Goal: Task Accomplishment & Management: Use online tool/utility

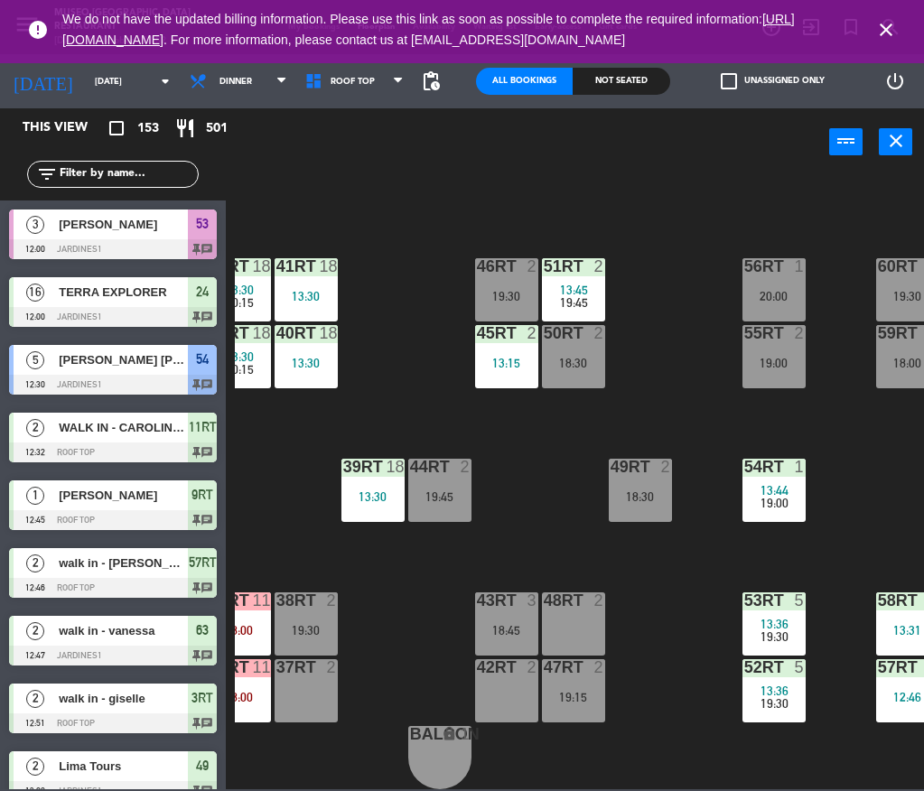
scroll to position [759, 102]
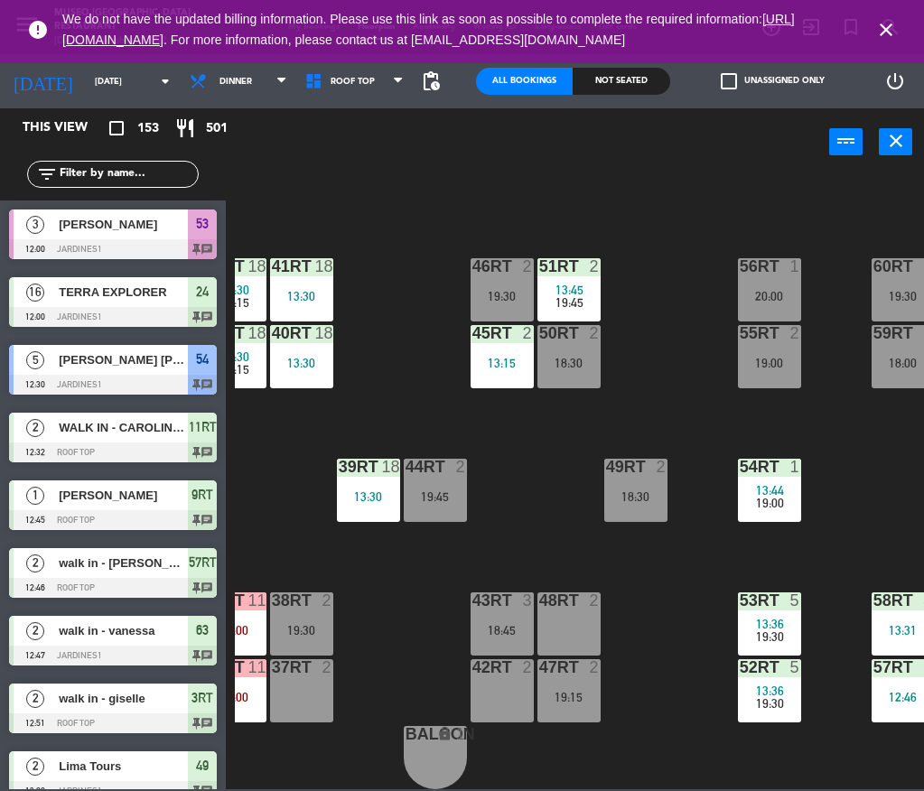
click at [145, 182] on input "text" at bounding box center [128, 174] width 140 height 20
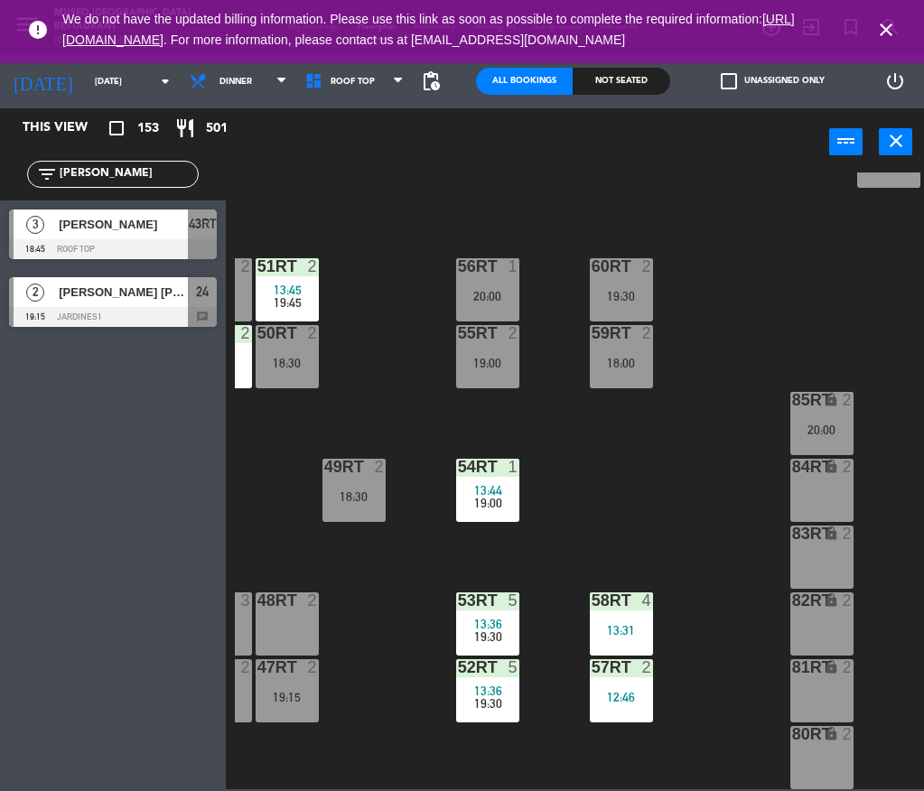
scroll to position [759, 461]
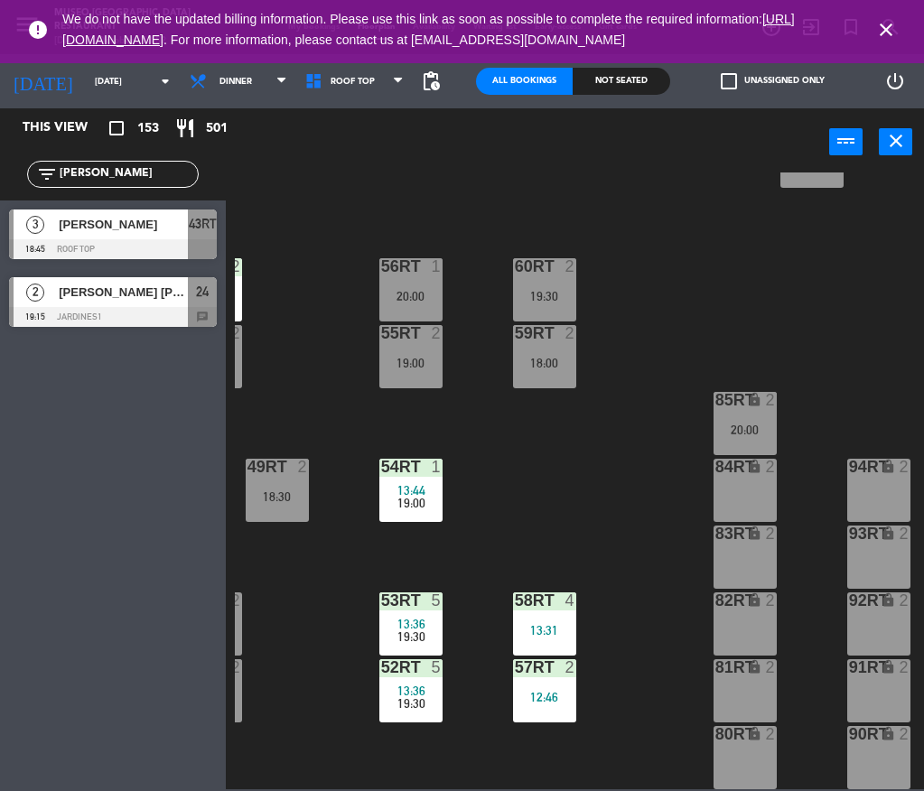
type input "[PERSON_NAME]"
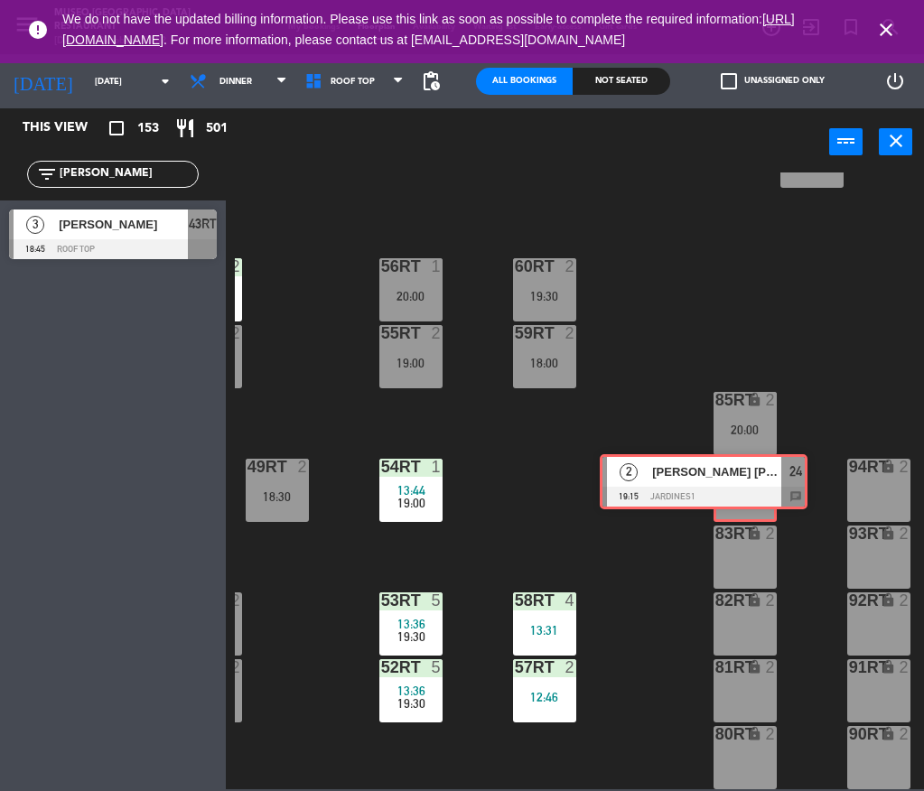
drag, startPoint x: 150, startPoint y: 287, endPoint x: 742, endPoint y: 464, distance: 618.4
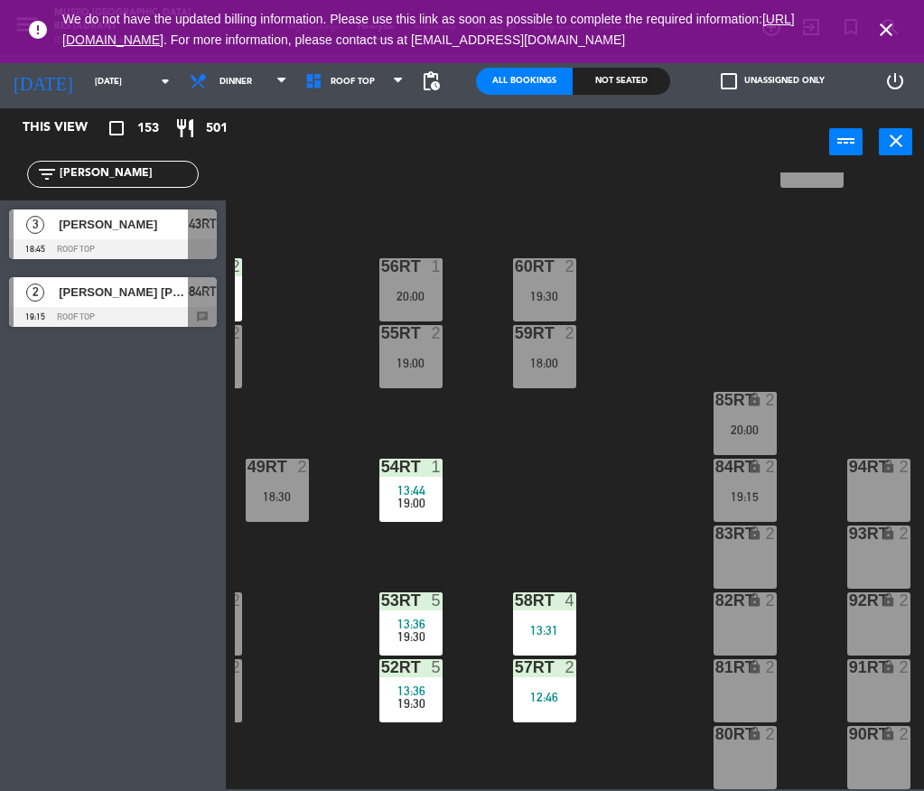
click at [180, 303] on div "[PERSON_NAME] [PERSON_NAME]" at bounding box center [122, 292] width 131 height 30
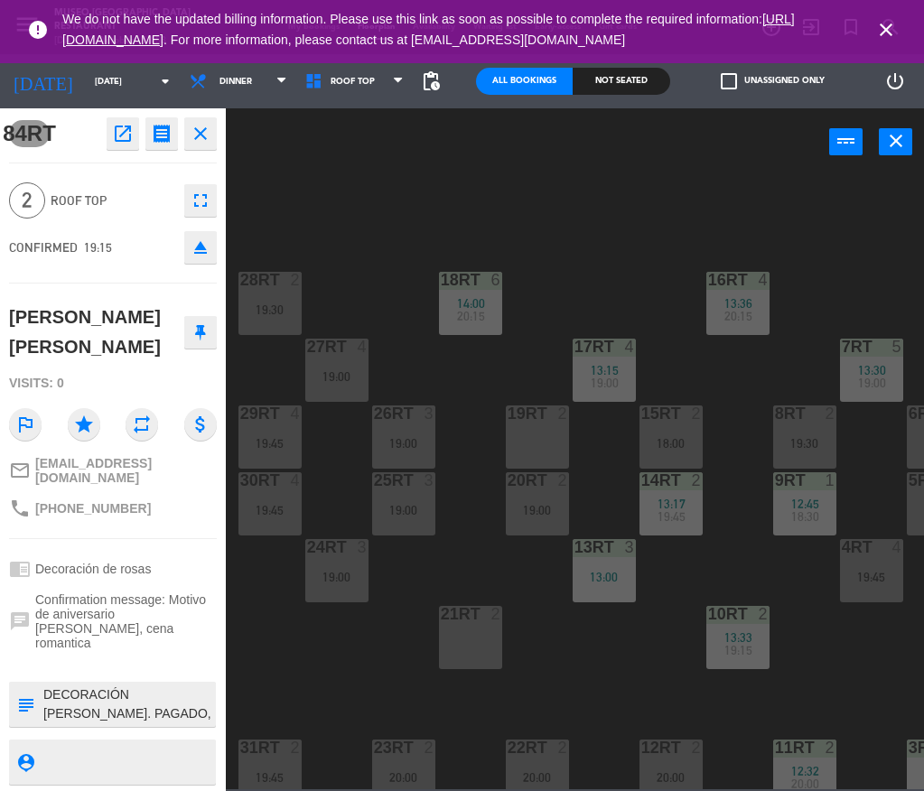
scroll to position [759, 0]
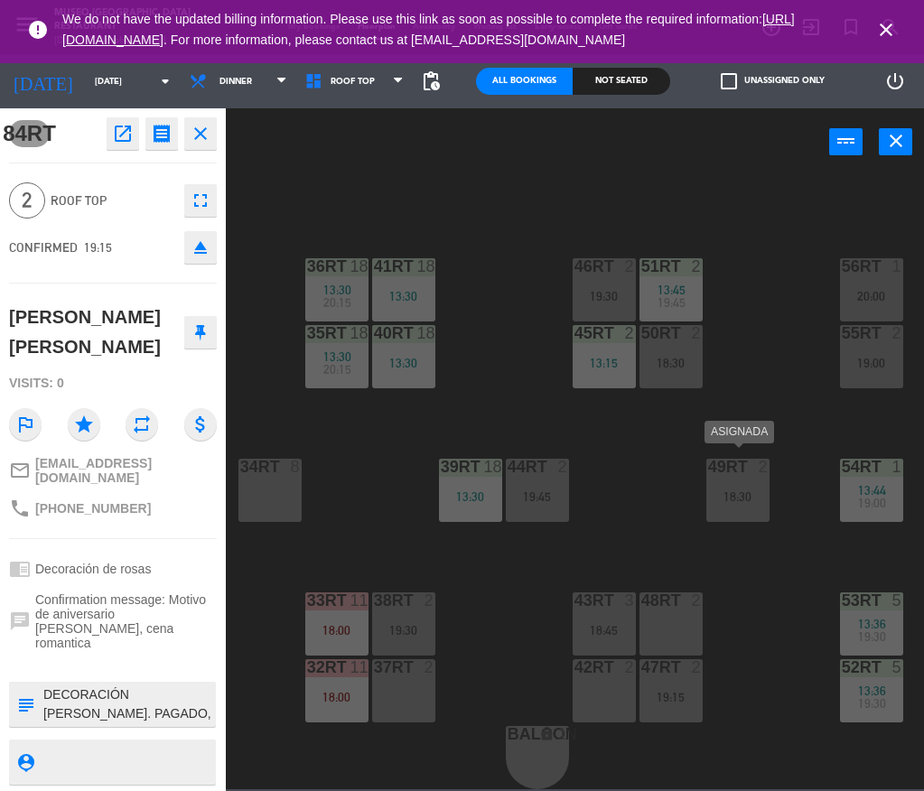
click at [759, 459] on div "2" at bounding box center [763, 467] width 11 height 16
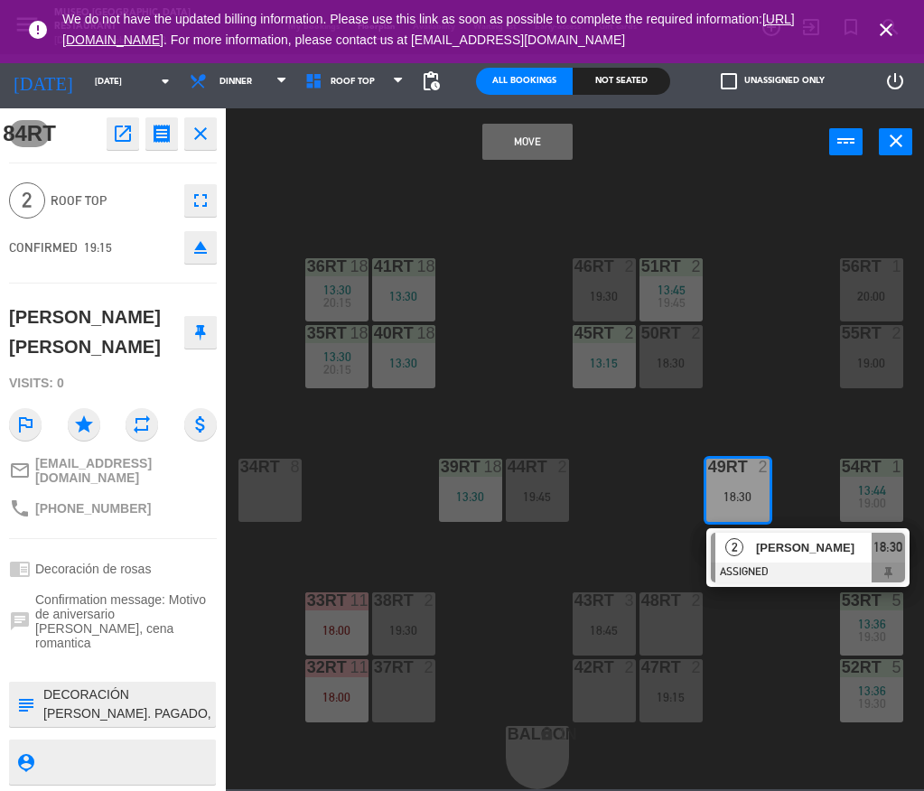
click at [722, 257] on div "18RT 6 14:00 20:15 16RT 4 13:36 20:15 28RT 2 19:30 80RR lock 2 27RT 4 19:00 7RT…" at bounding box center [579, 481] width 689 height 617
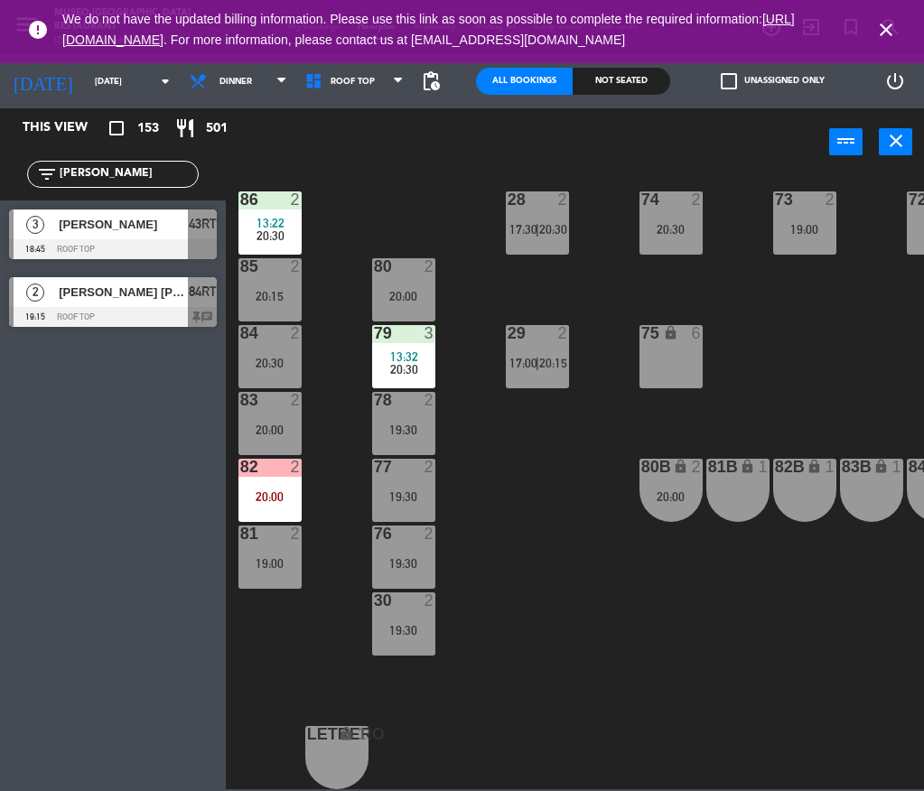
scroll to position [692, 0]
click at [126, 291] on span "[PERSON_NAME] [PERSON_NAME]" at bounding box center [123, 292] width 129 height 19
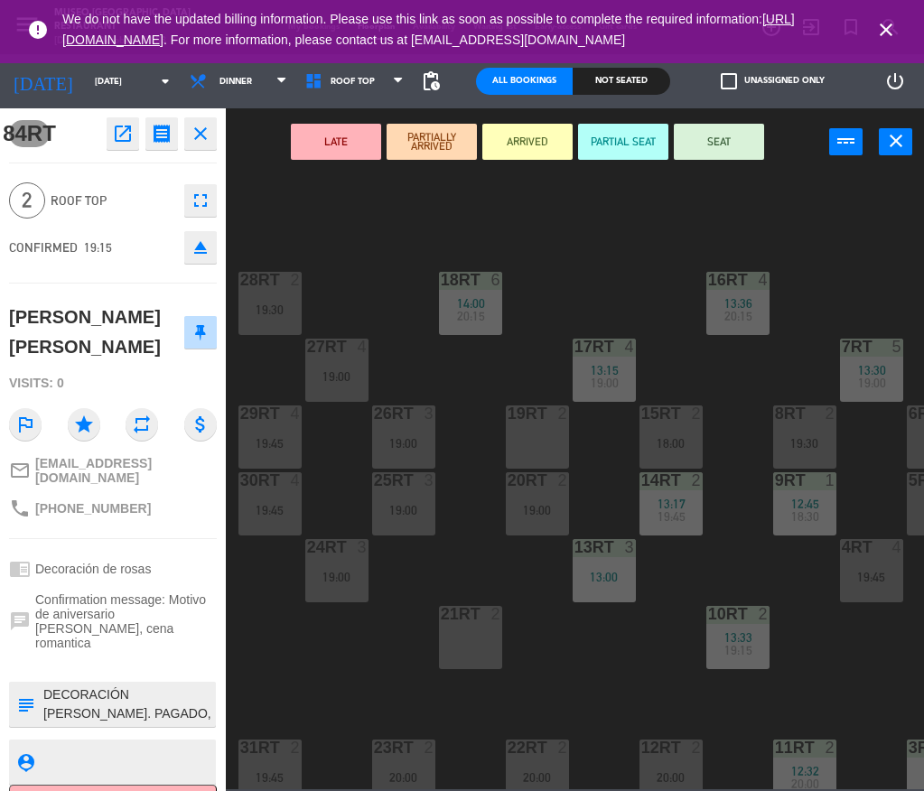
scroll to position [759, 0]
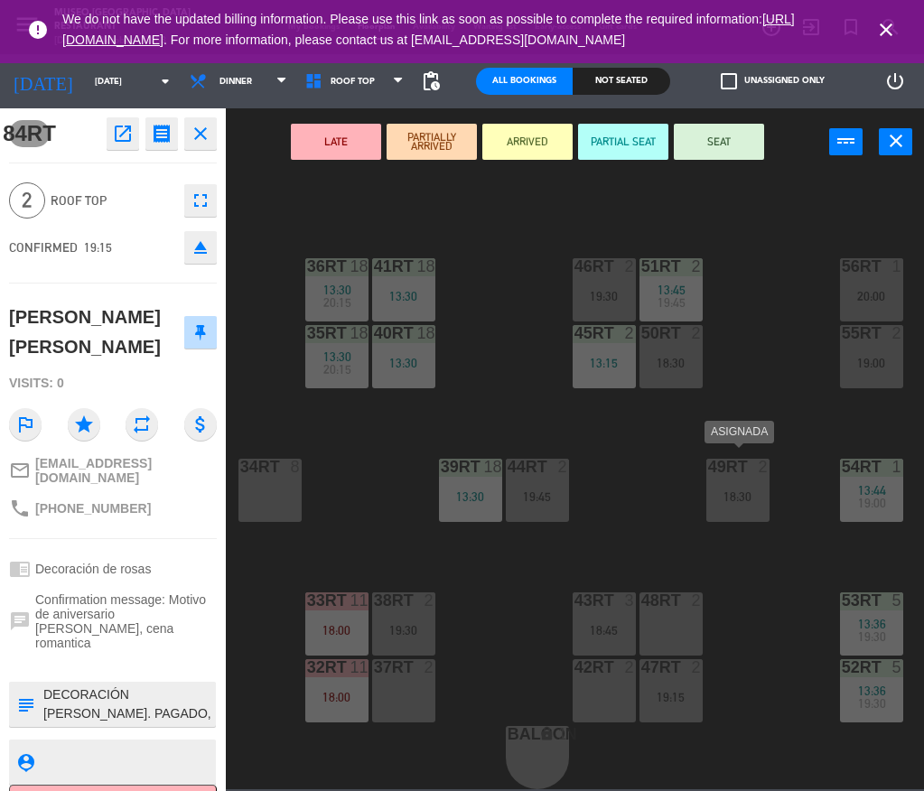
click at [728, 490] on div "18:30" at bounding box center [737, 496] width 63 height 13
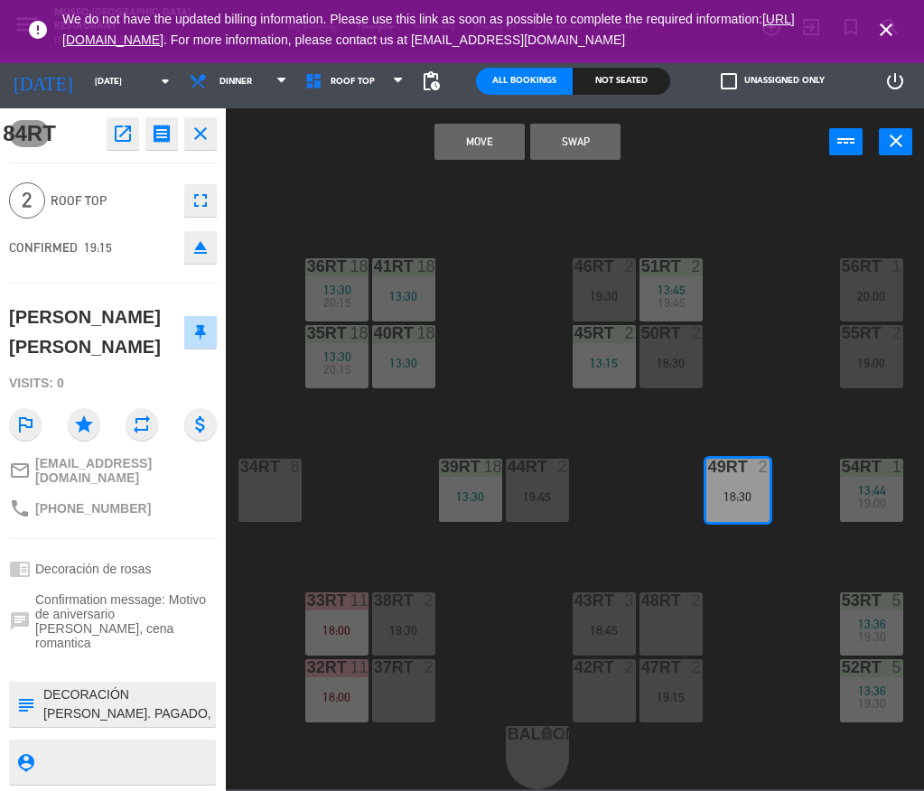
click at [591, 143] on button "Swap" at bounding box center [575, 142] width 90 height 36
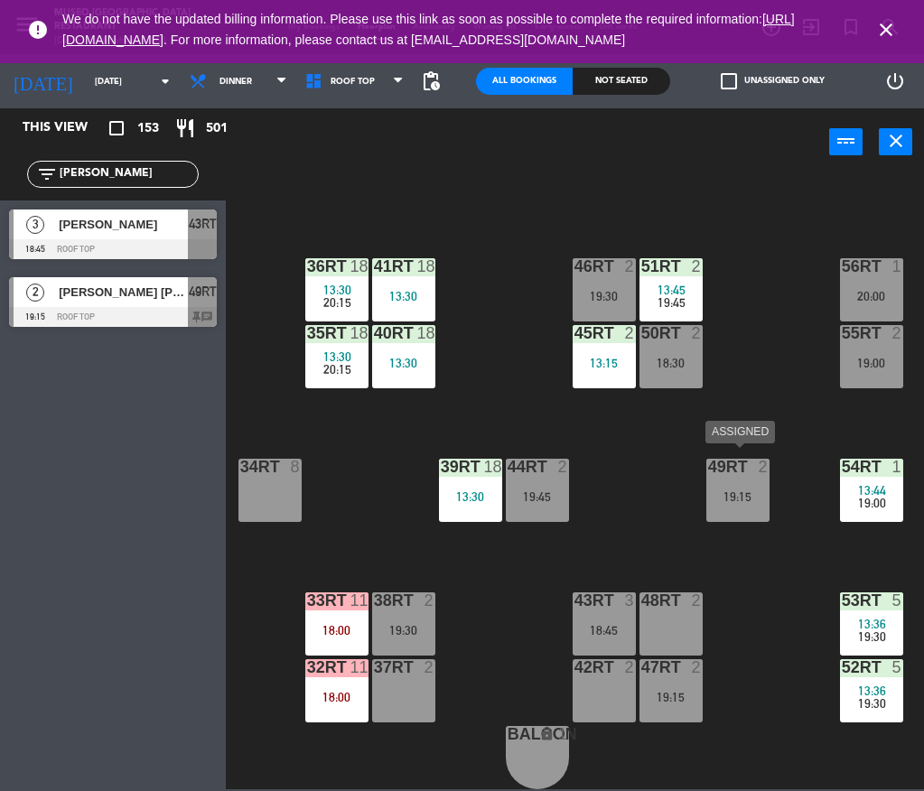
click at [731, 459] on div at bounding box center [738, 467] width 30 height 16
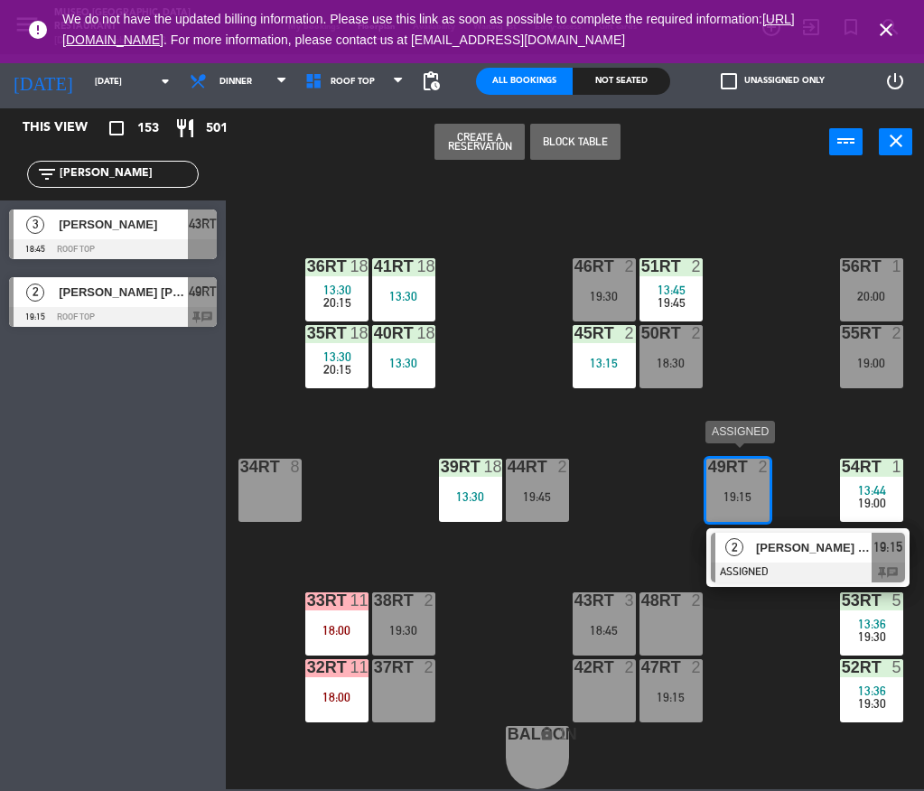
click at [796, 539] on span "[PERSON_NAME] [PERSON_NAME]" at bounding box center [814, 547] width 116 height 19
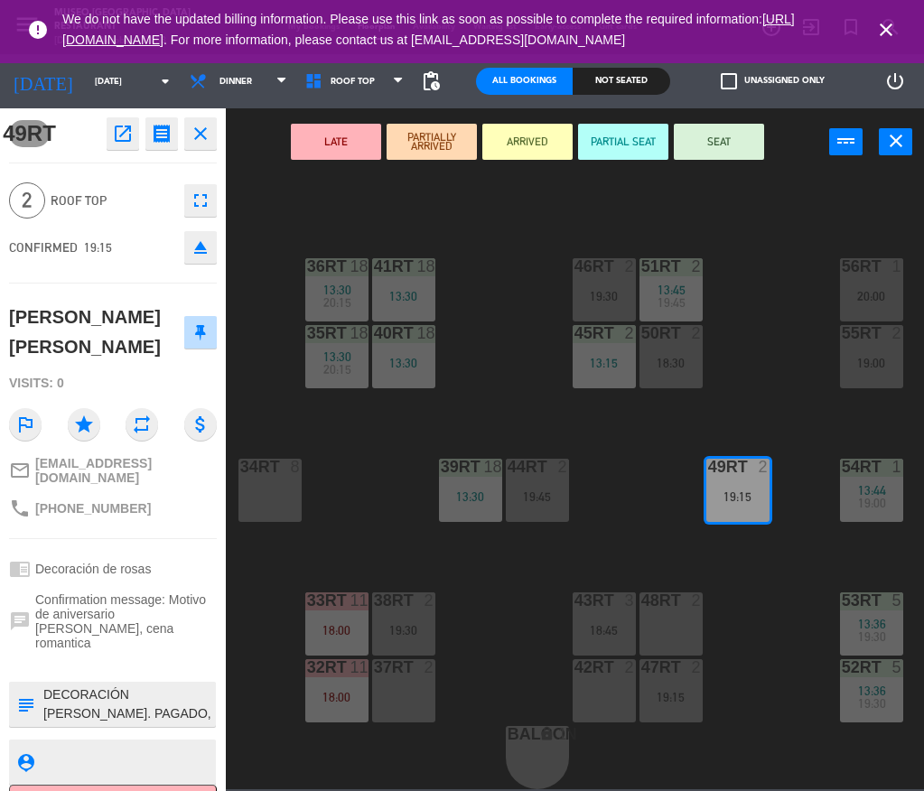
click at [343, 145] on button "LATE" at bounding box center [336, 142] width 90 height 36
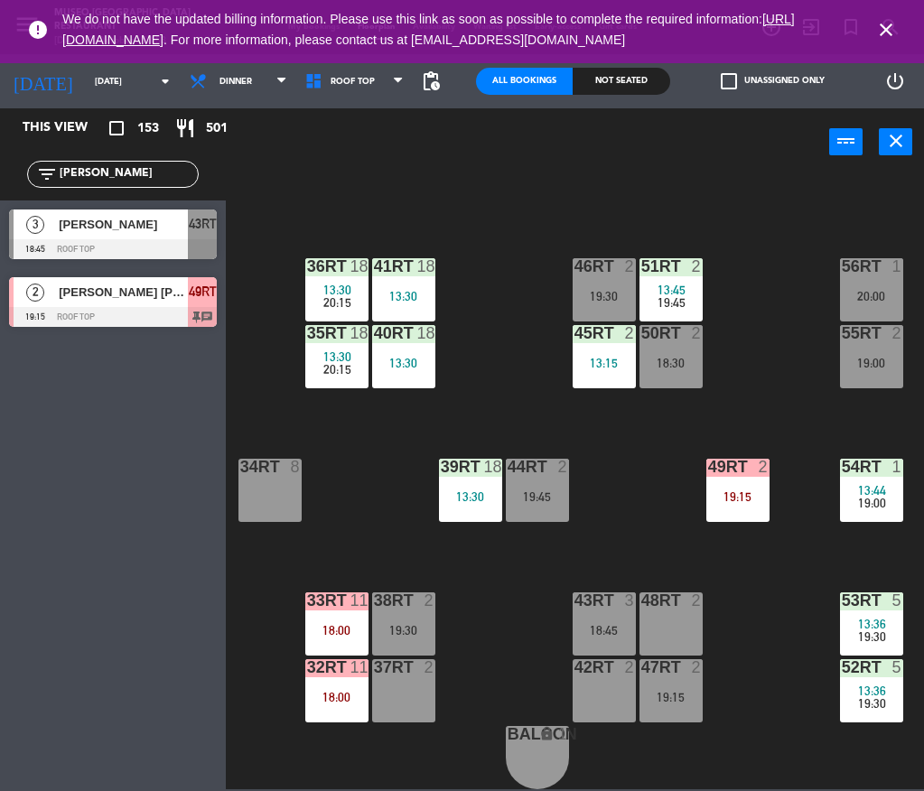
scroll to position [759, 107]
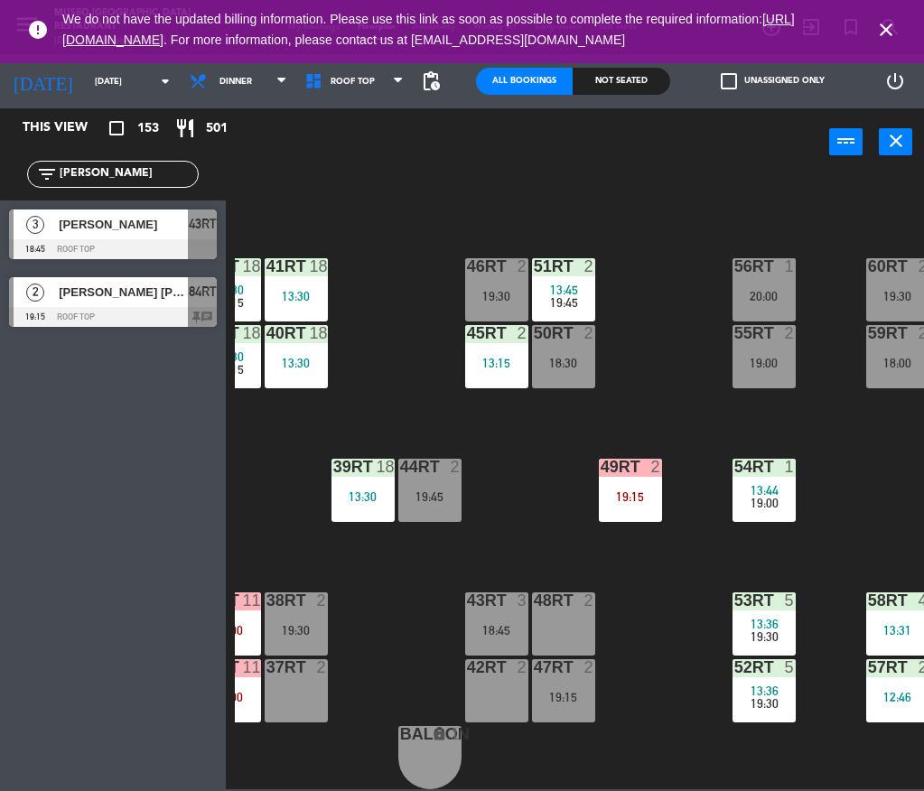
click at [667, 673] on div "18RT 6 14:00 20:15 16RT 4 13:36 20:15 28RT 2 19:30 80RR lock 2 27RT 4 19:00 7RT…" at bounding box center [579, 481] width 689 height 617
click at [145, 167] on input "[PERSON_NAME]" at bounding box center [128, 174] width 140 height 20
type input "Á"
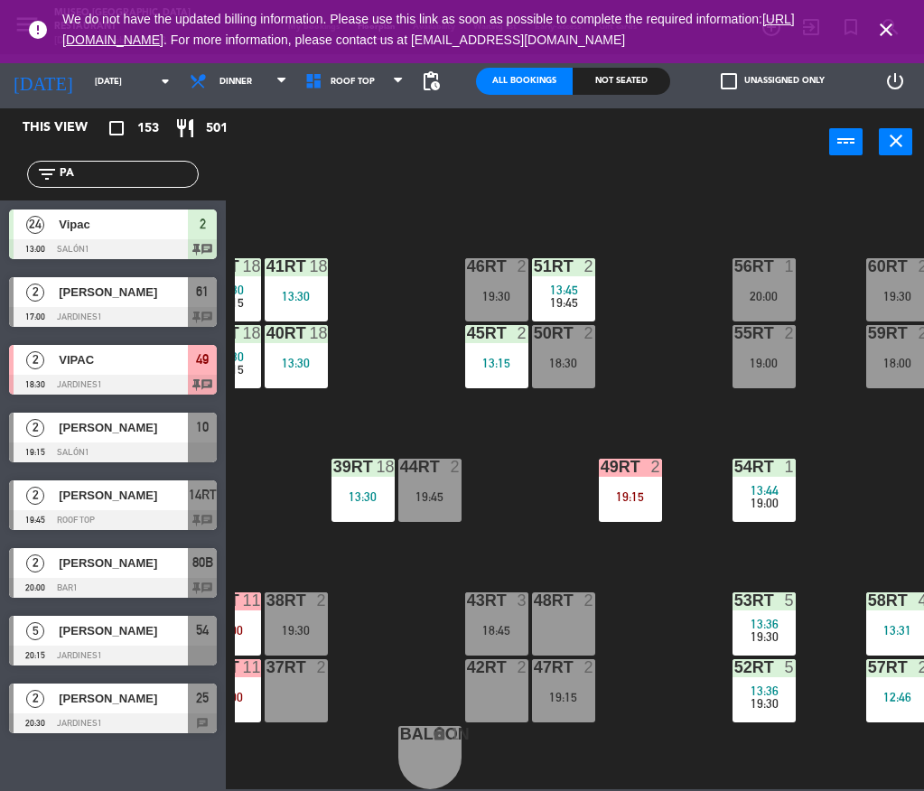
type input "P"
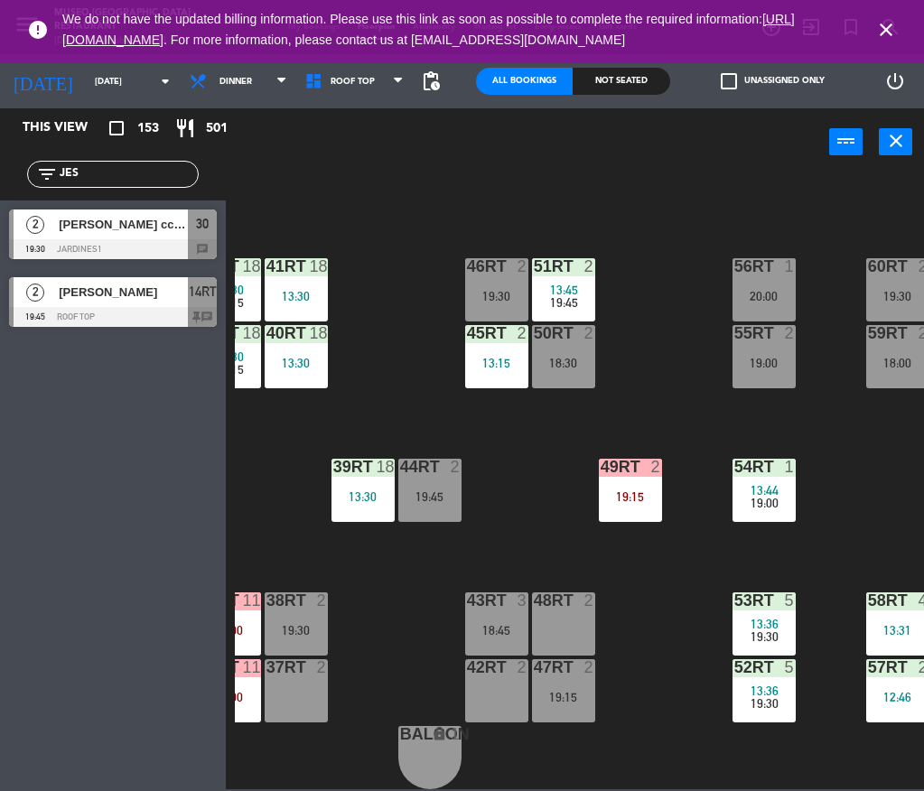
type input "JES"
click at [179, 428] on div "This view crop_square 153 restaurant 501 filter_list JES 2 [PERSON_NAME] ccallo…" at bounding box center [113, 449] width 226 height 683
click at [133, 323] on div at bounding box center [113, 317] width 208 height 20
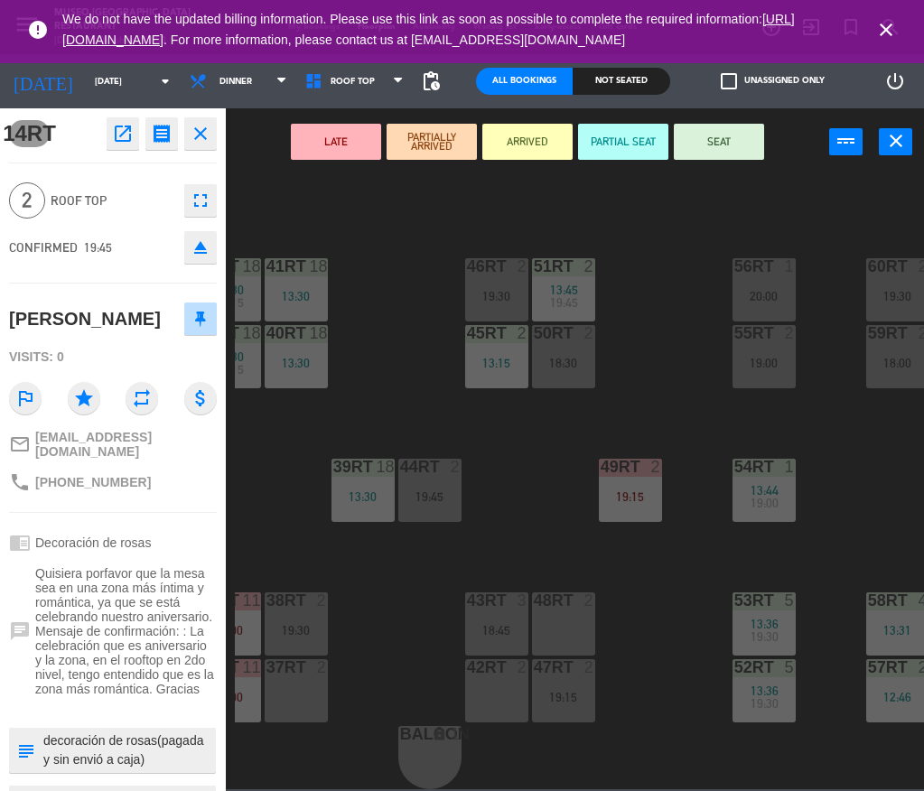
click at [499, 674] on div "42RT 2" at bounding box center [496, 690] width 63 height 63
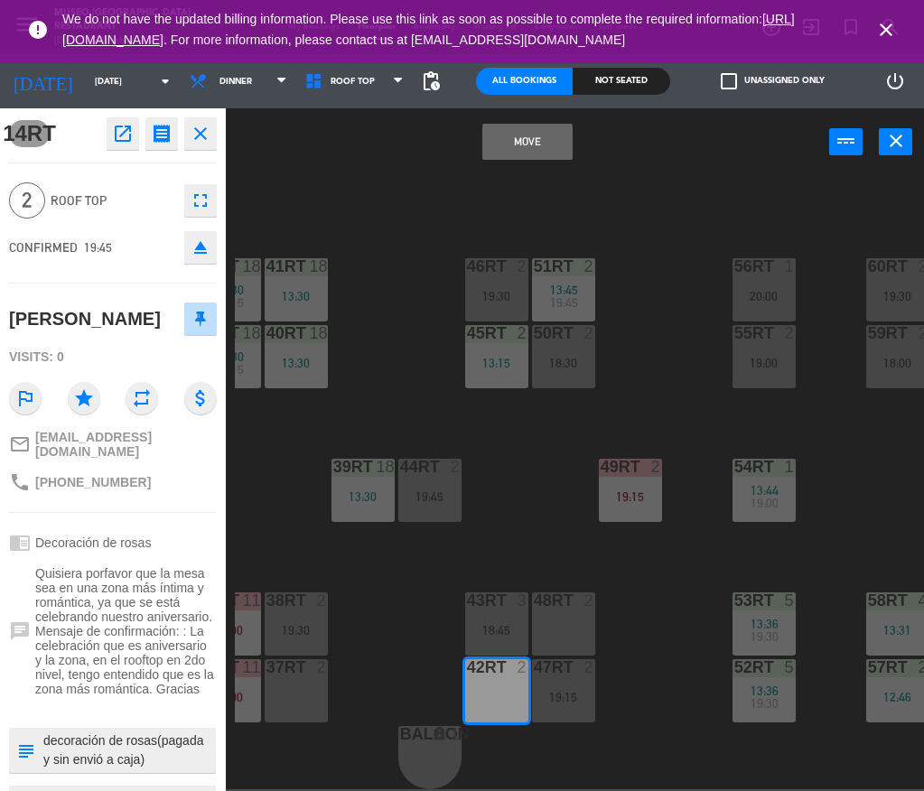
click at [521, 145] on button "Move" at bounding box center [527, 142] width 90 height 36
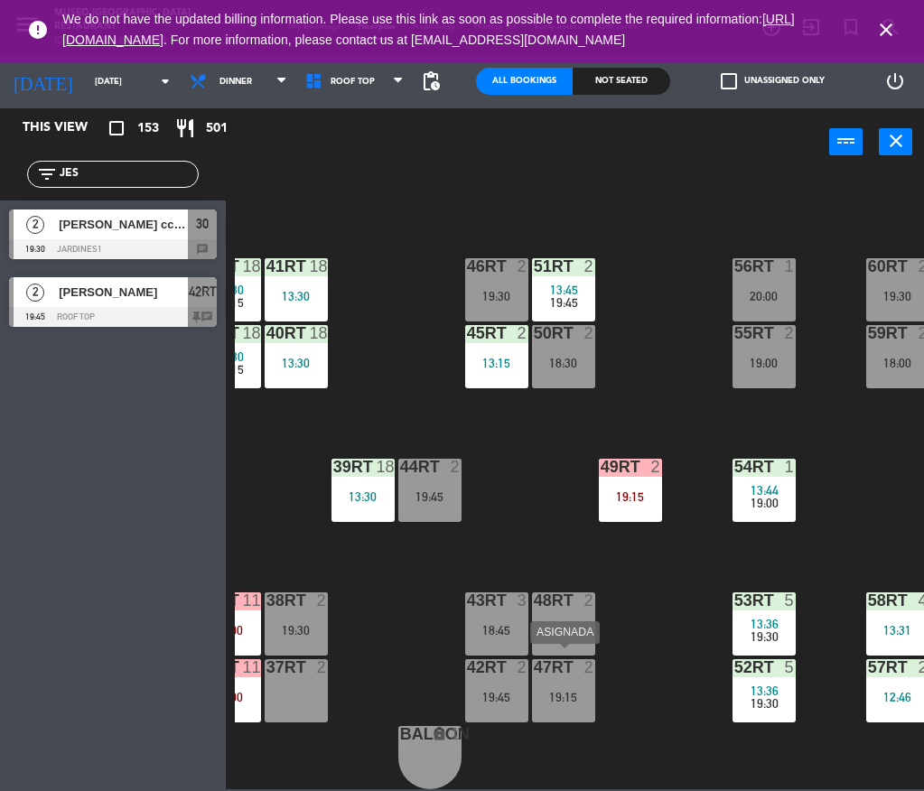
click at [518, 659] on div "47RT" at bounding box center [533, 667] width 30 height 16
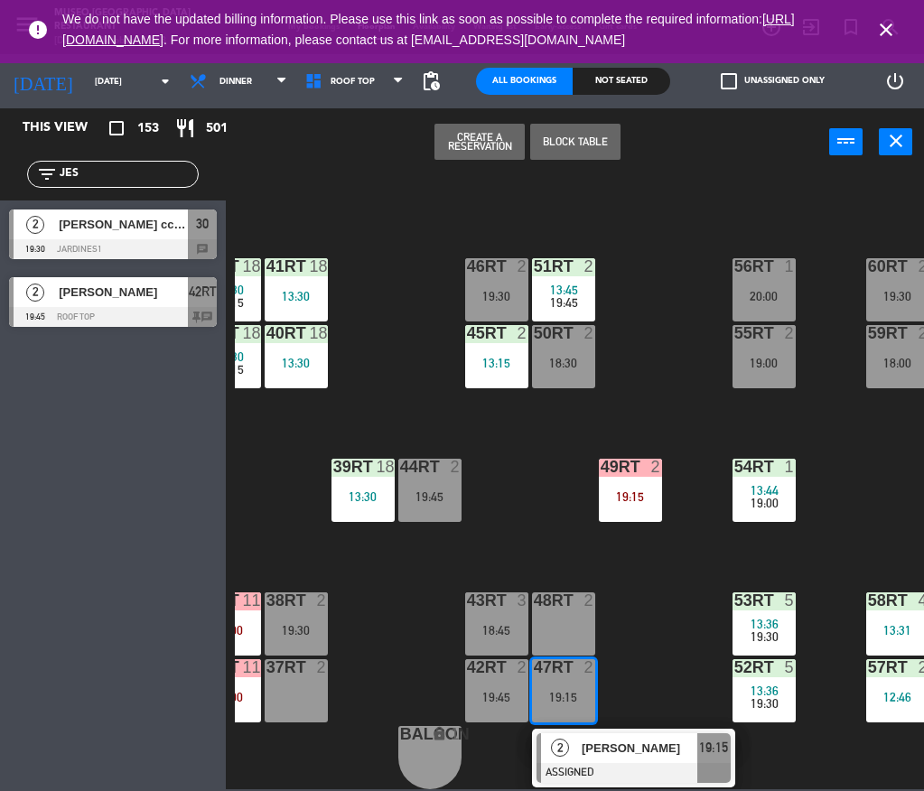
click at [644, 662] on div "18RT 6 14:00 20:15 16RT 4 13:36 20:15 28RT 2 19:30 80RR lock 2 27RT 4 19:00 7RT…" at bounding box center [579, 481] width 689 height 617
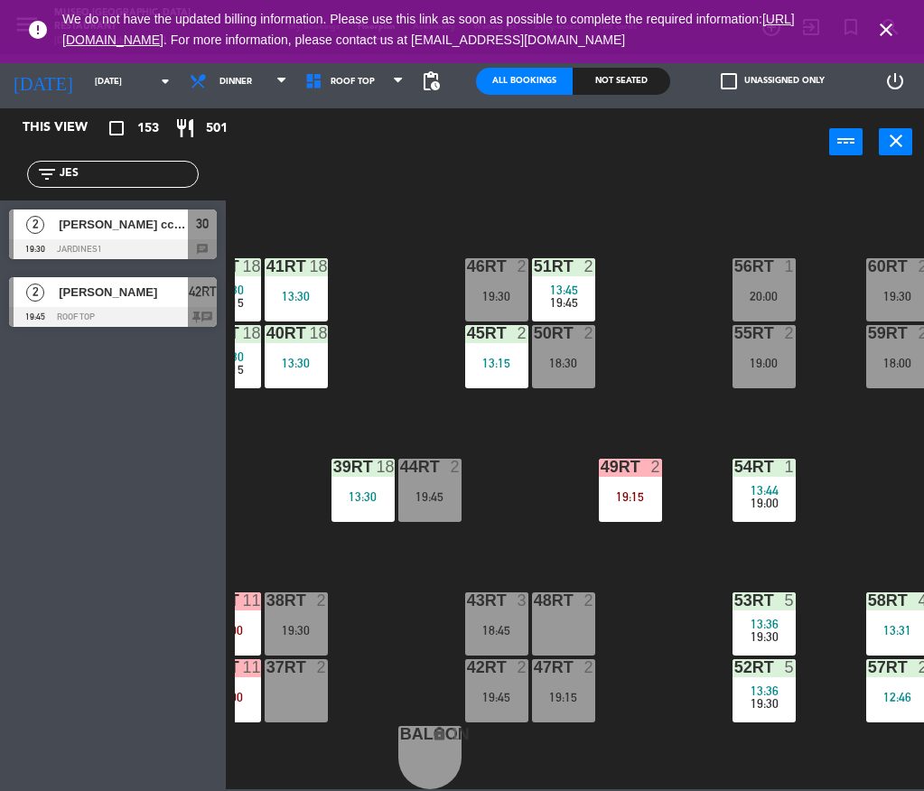
click at [501, 673] on div "42RT 2 19:45" at bounding box center [496, 690] width 63 height 63
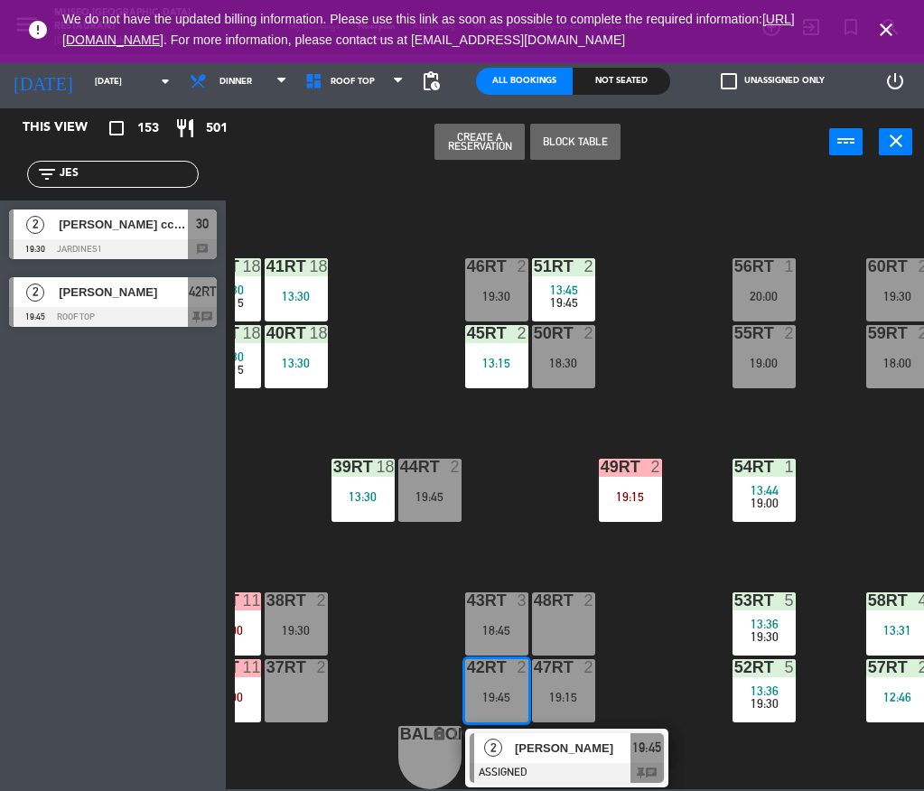
click at [553, 769] on div at bounding box center [567, 773] width 194 height 20
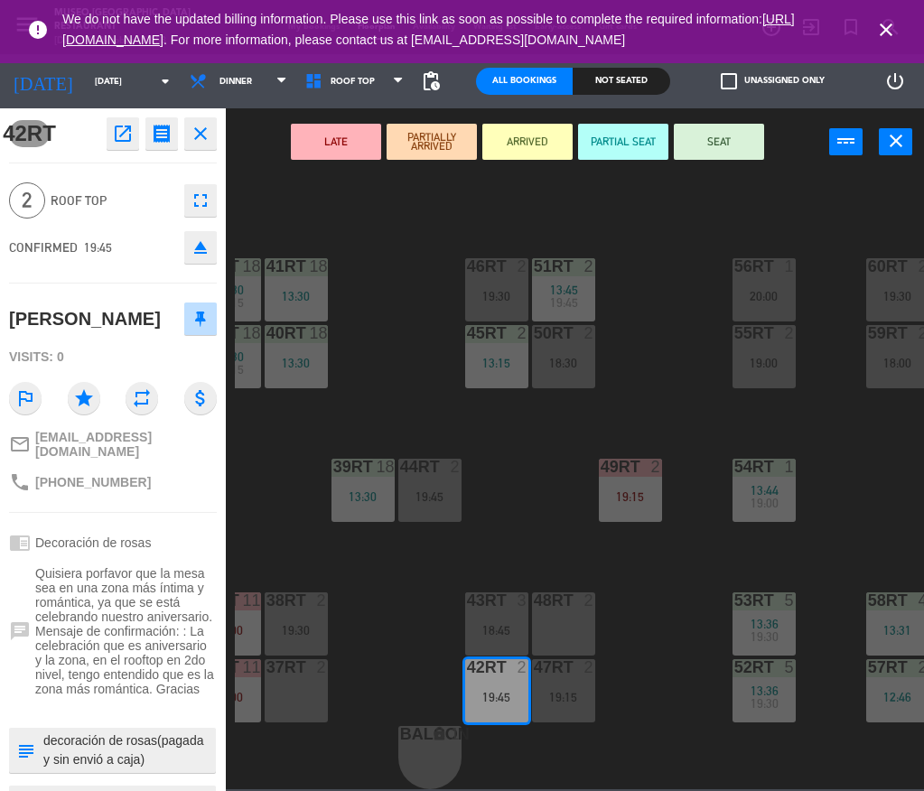
click at [320, 130] on button "LATE" at bounding box center [336, 142] width 90 height 36
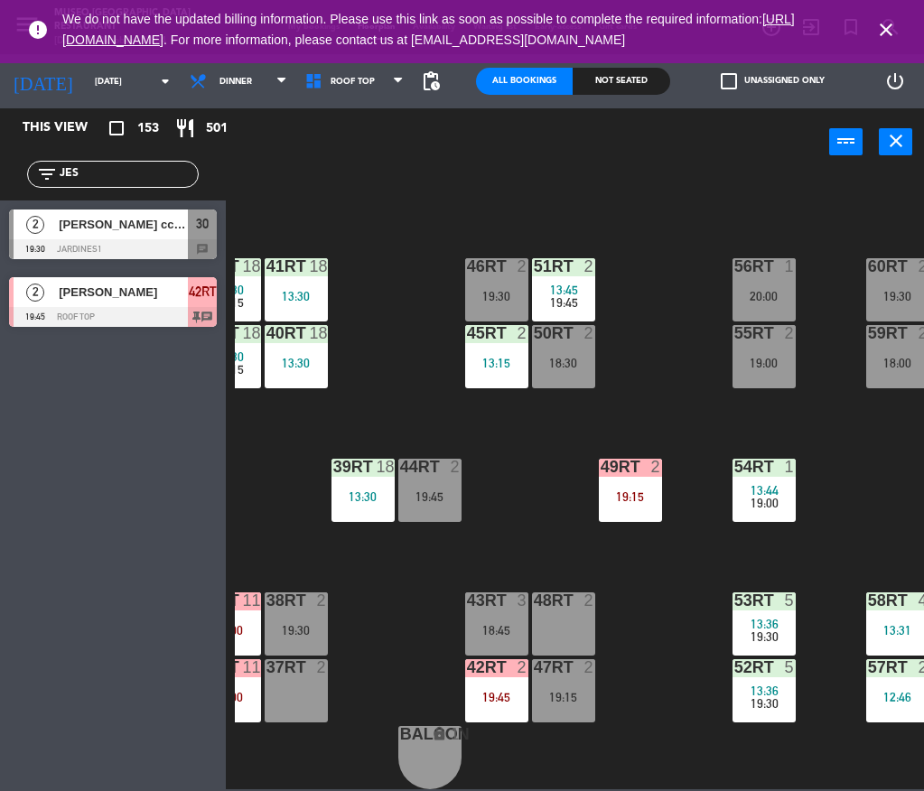
click at [173, 170] on input "JES" at bounding box center [128, 174] width 140 height 20
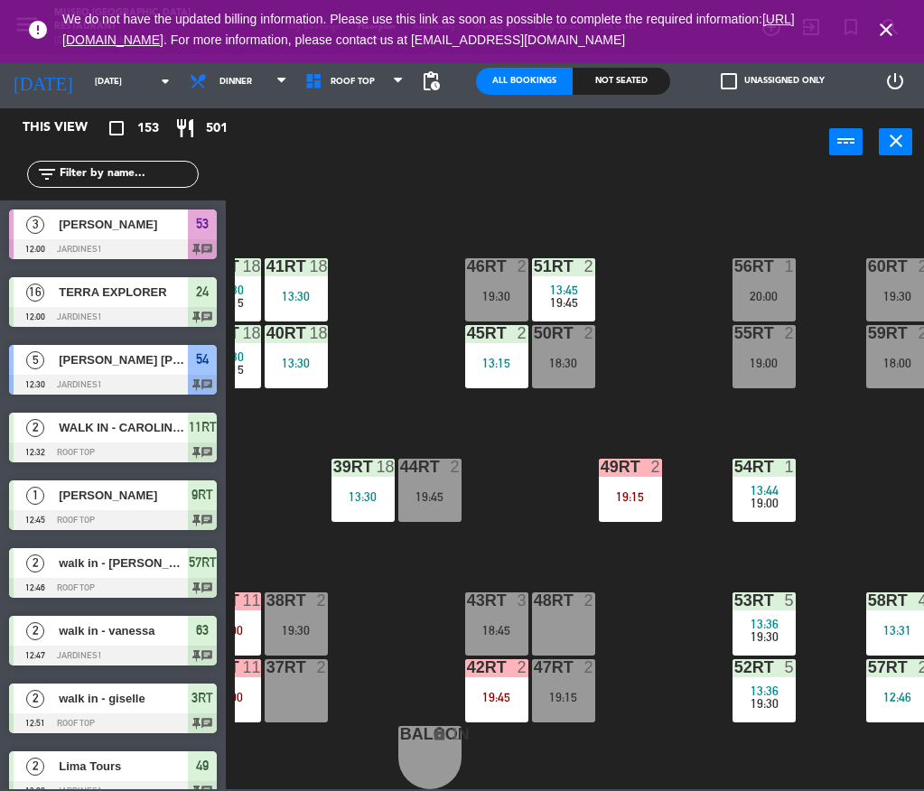
click at [128, 167] on input "text" at bounding box center [128, 174] width 140 height 20
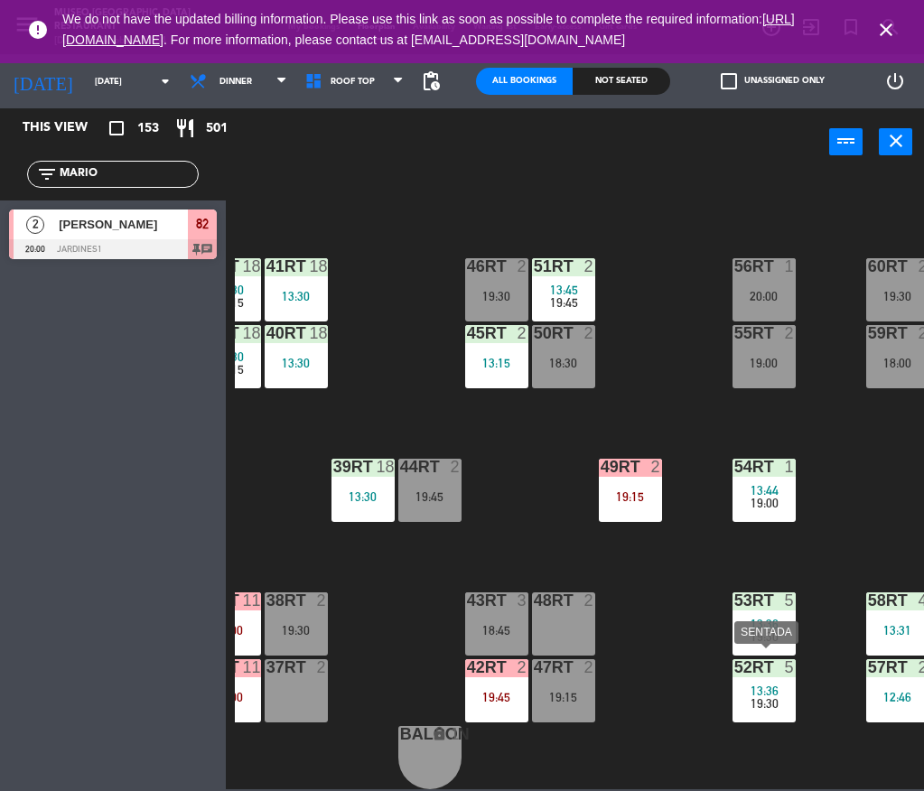
type input "MARIO"
click at [776, 684] on span "13:36" at bounding box center [765, 691] width 28 height 14
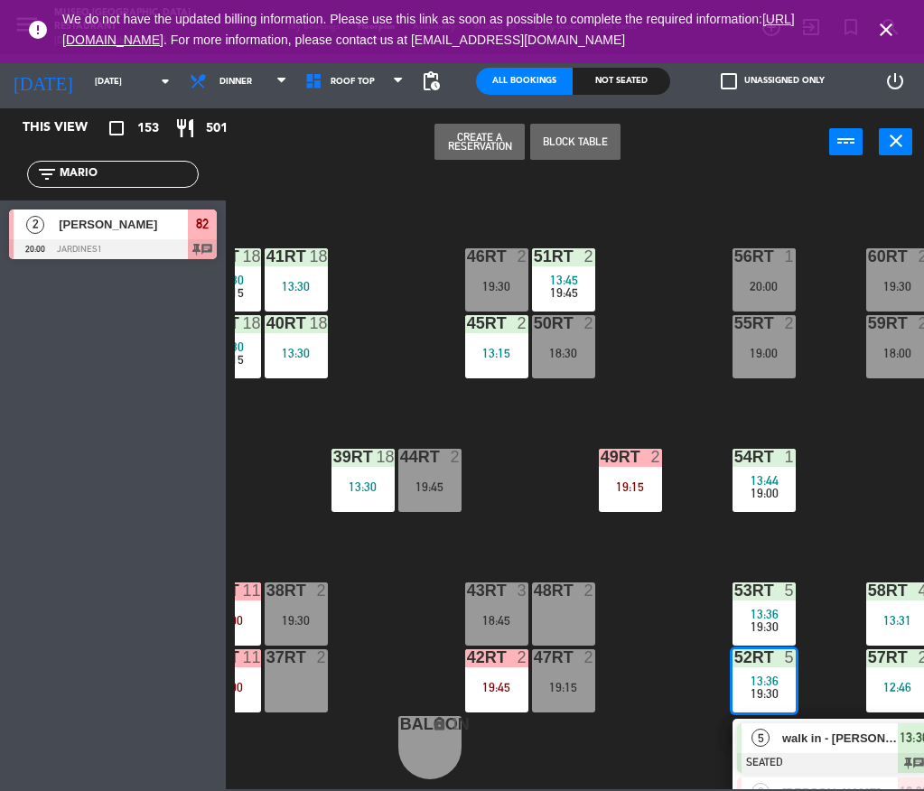
scroll to position [811, 107]
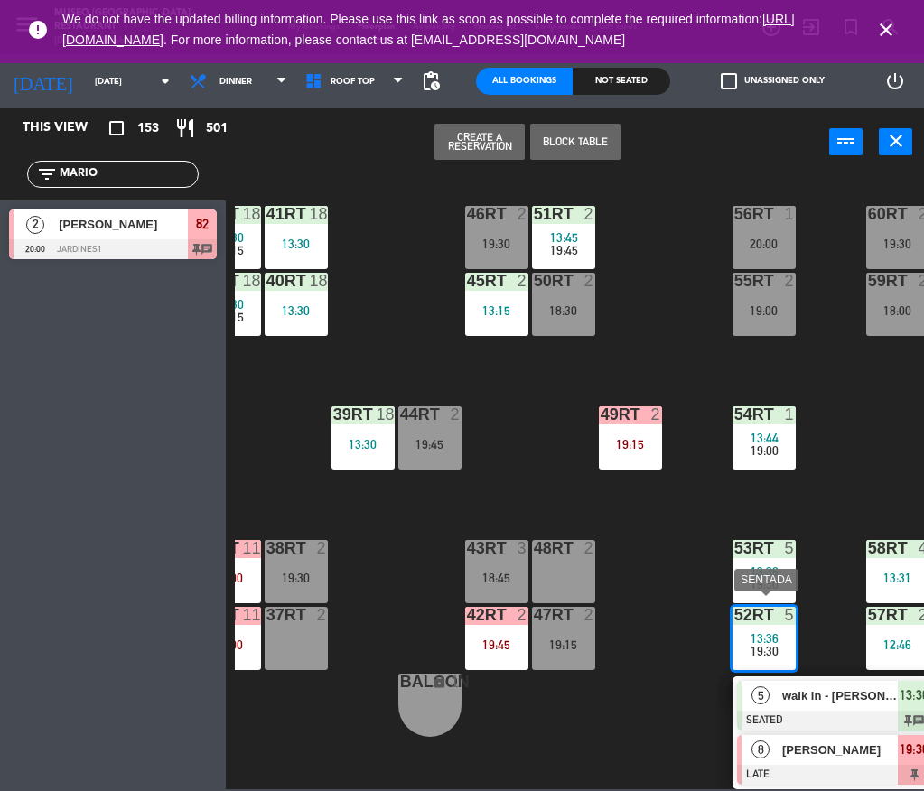
click at [848, 770] on div at bounding box center [834, 775] width 194 height 20
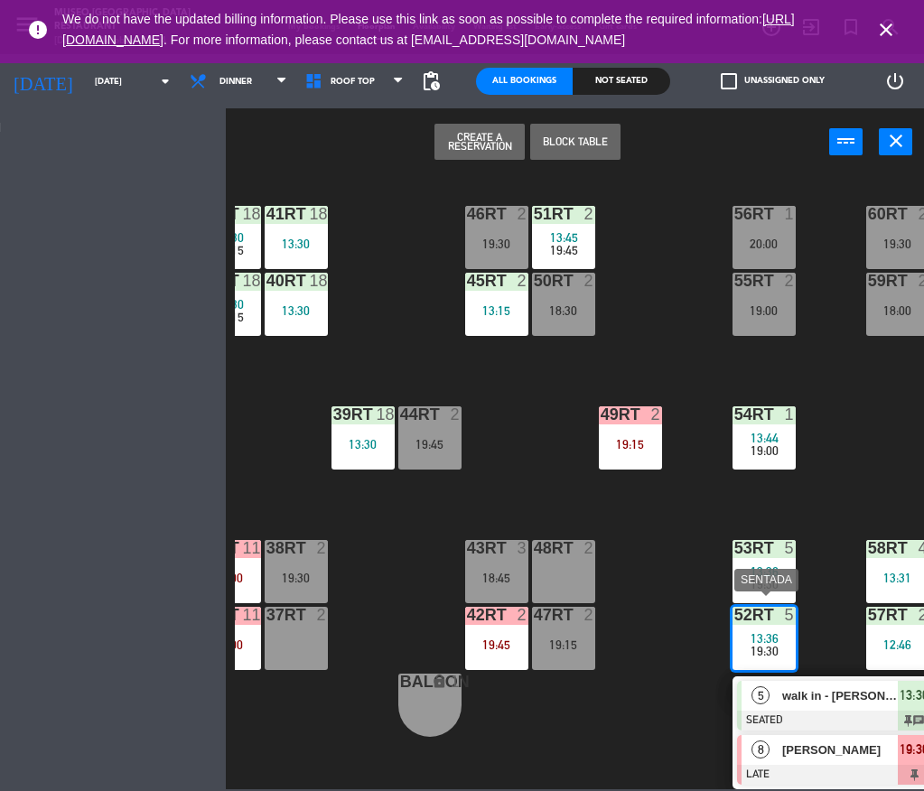
scroll to position [759, 107]
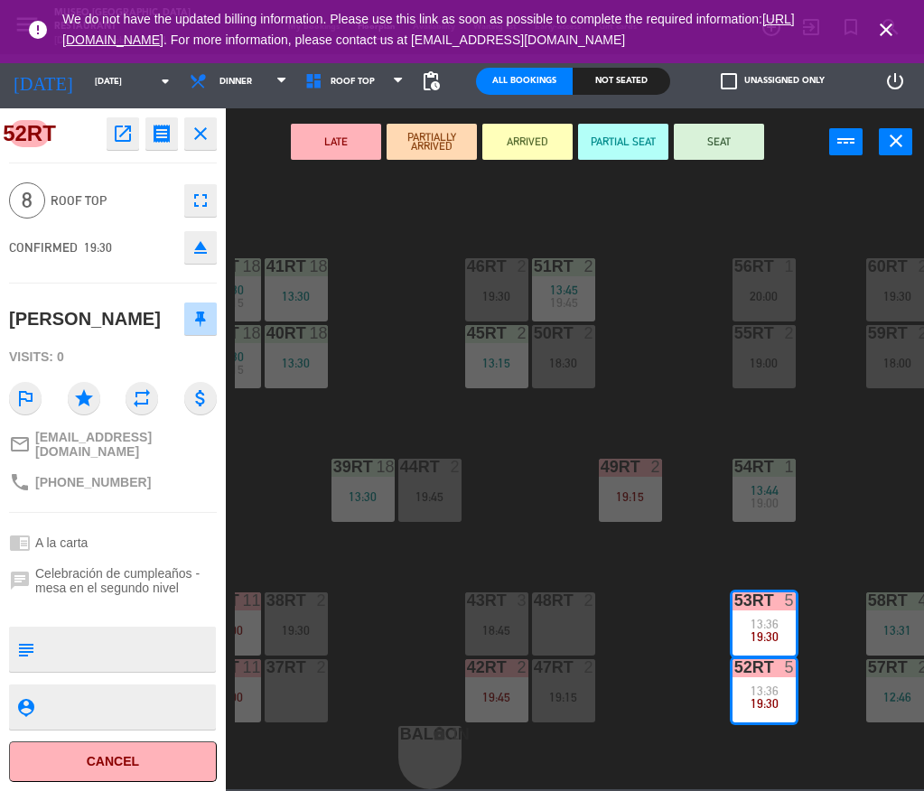
click at [845, 551] on div "18RT 6 14:00 20:15 16RT 4 13:36 20:15 28RT 2 19:30 80RR lock 2 27RT 4 19:00 7RT…" at bounding box center [579, 481] width 689 height 617
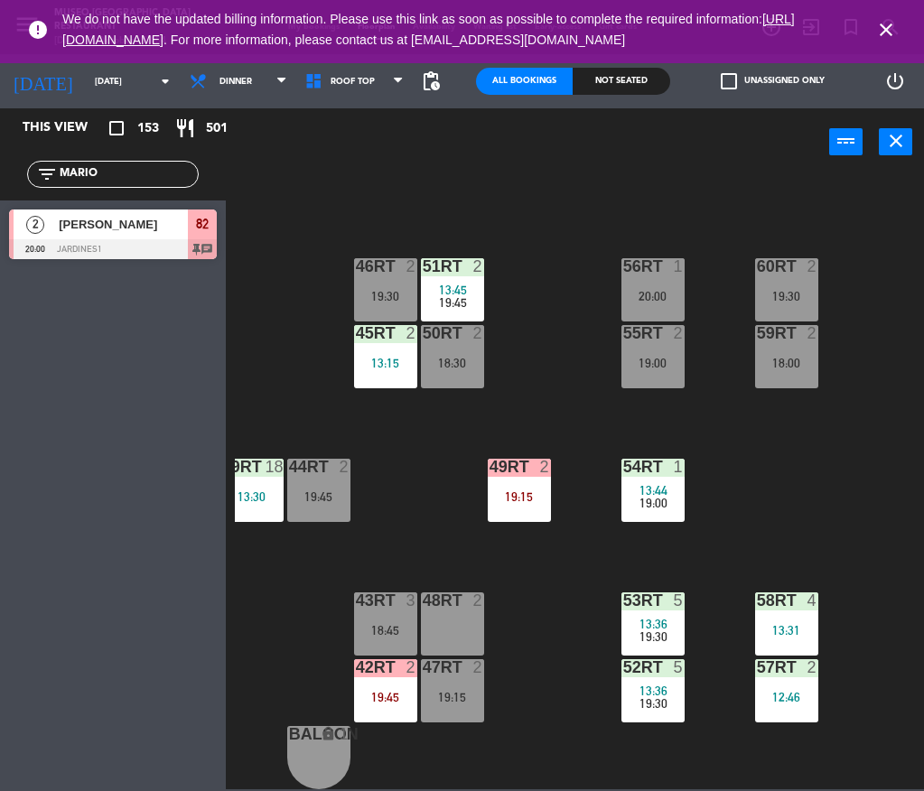
scroll to position [759, 221]
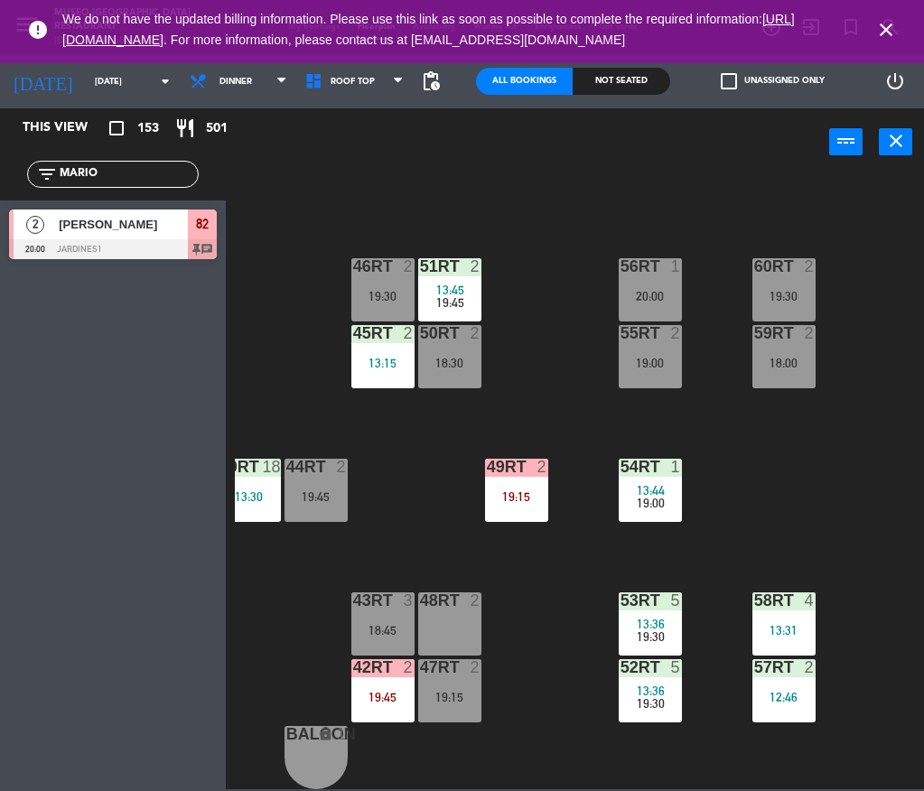
click at [112, 166] on input "MARIO" at bounding box center [128, 174] width 140 height 20
click at [145, 179] on input "MARIO" at bounding box center [128, 174] width 140 height 20
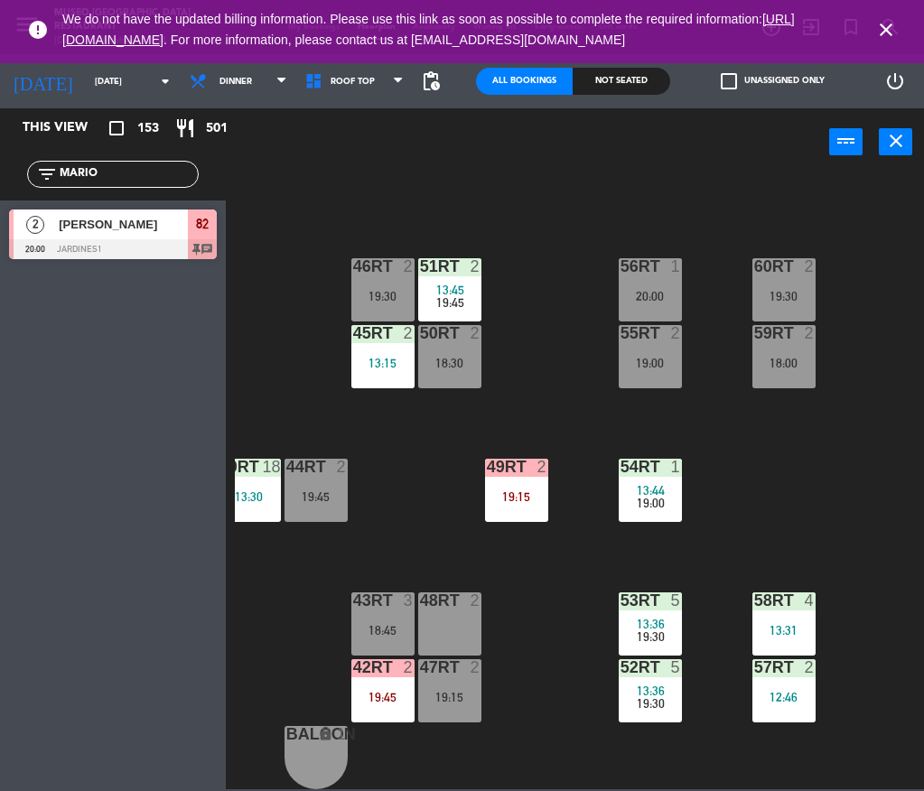
click at [145, 179] on input "MARIO" at bounding box center [128, 174] width 140 height 20
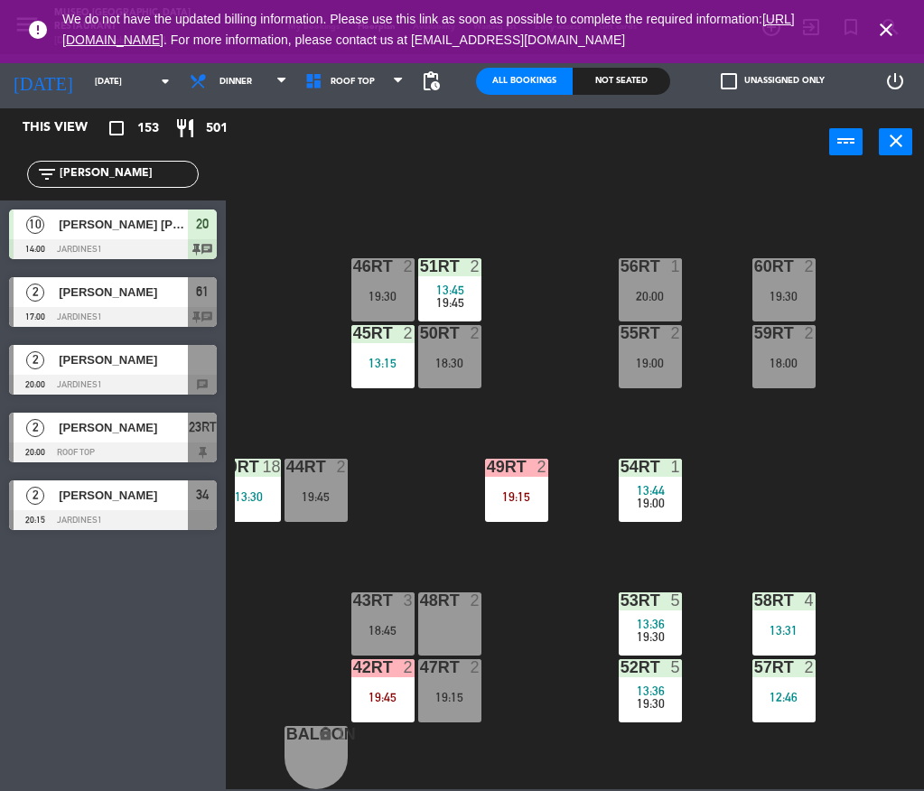
type input "[PERSON_NAME]"
click at [375, 204] on div "18RT 6 14:00 20:15 16RT 4 13:36 20:15 28RT 2 19:30 80RR lock 2 27RT 4 19:00 7RT…" at bounding box center [579, 481] width 689 height 617
click at [92, 372] on div "[PERSON_NAME]" at bounding box center [122, 360] width 131 height 30
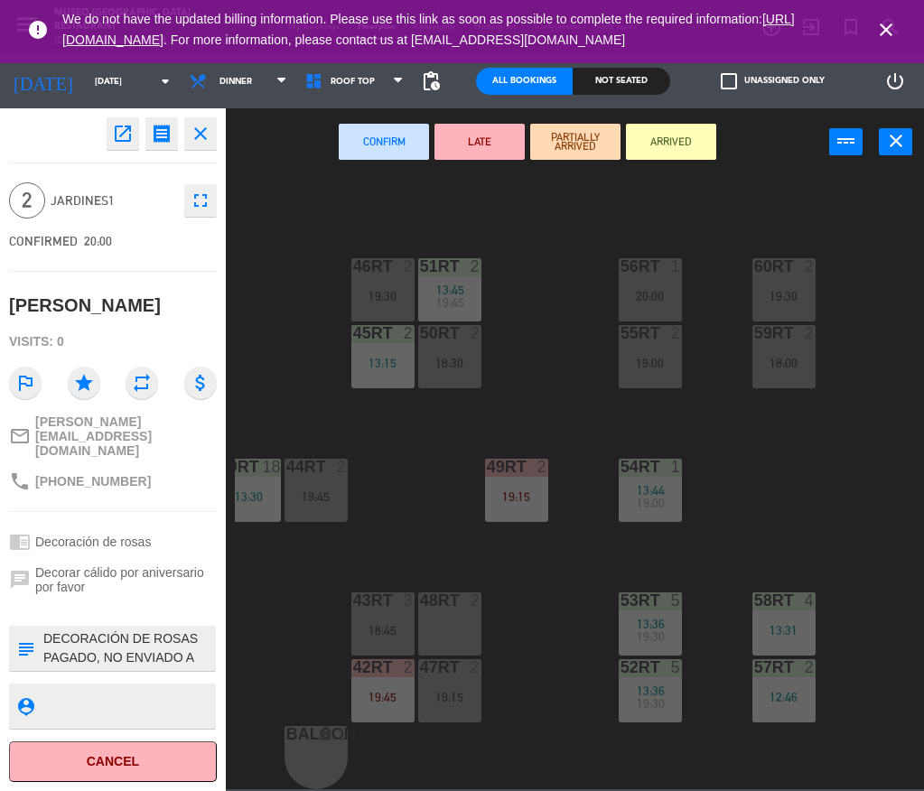
click at [372, 357] on div "13:15" at bounding box center [382, 363] width 63 height 13
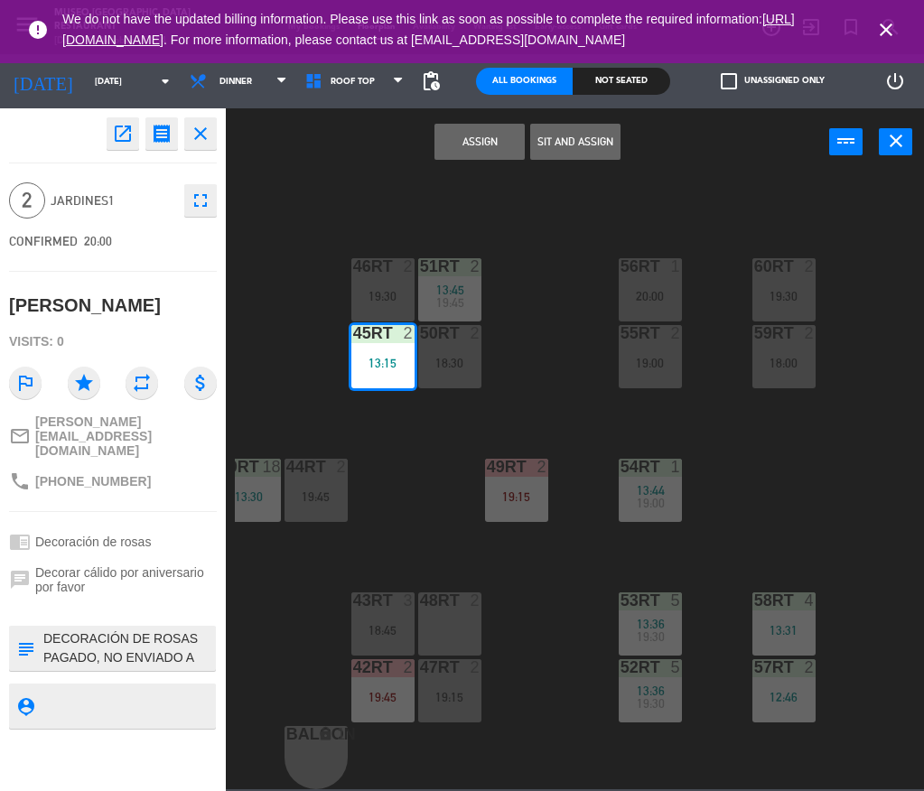
click at [472, 126] on button "Assign" at bounding box center [479, 142] width 90 height 36
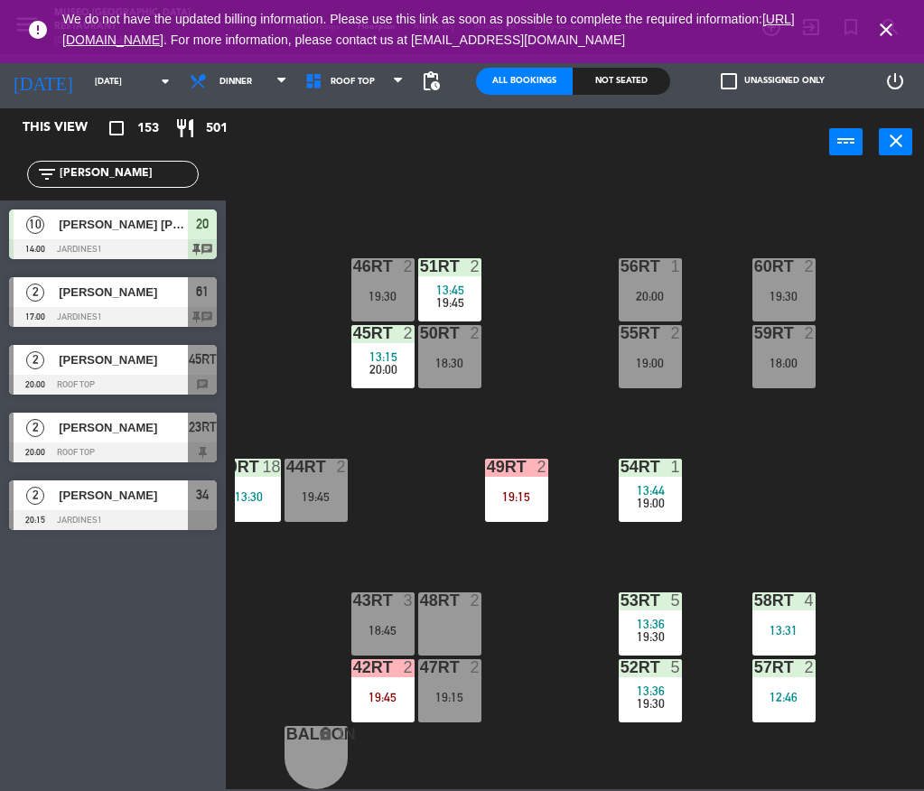
click at [372, 362] on span "20:00" at bounding box center [383, 369] width 28 height 14
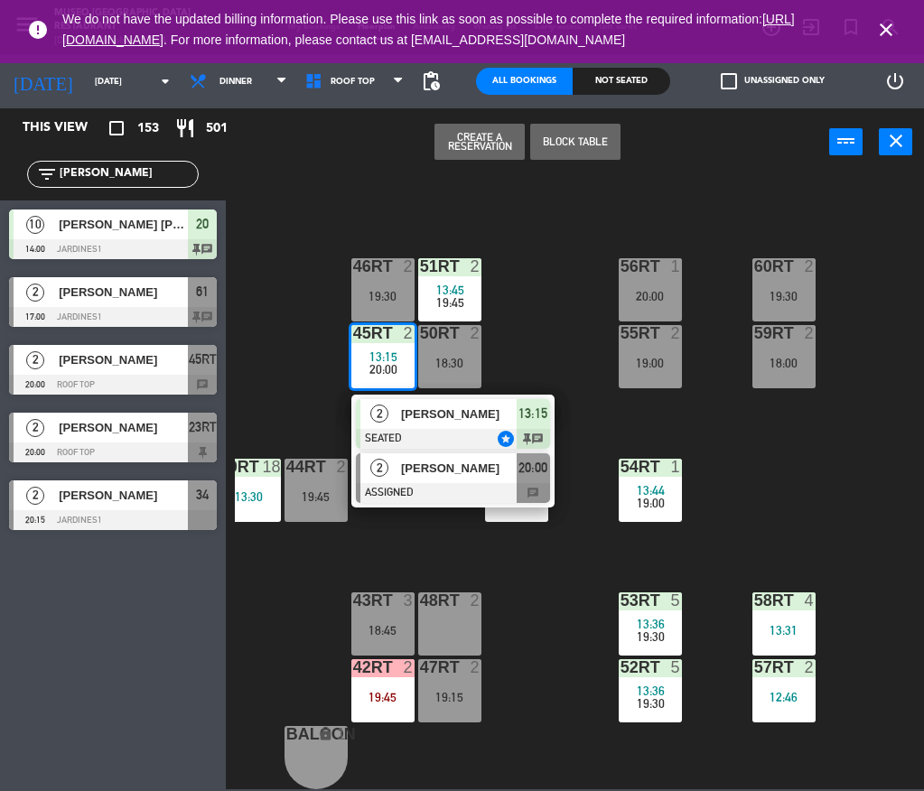
click at [445, 459] on span "[PERSON_NAME]" at bounding box center [459, 468] width 116 height 19
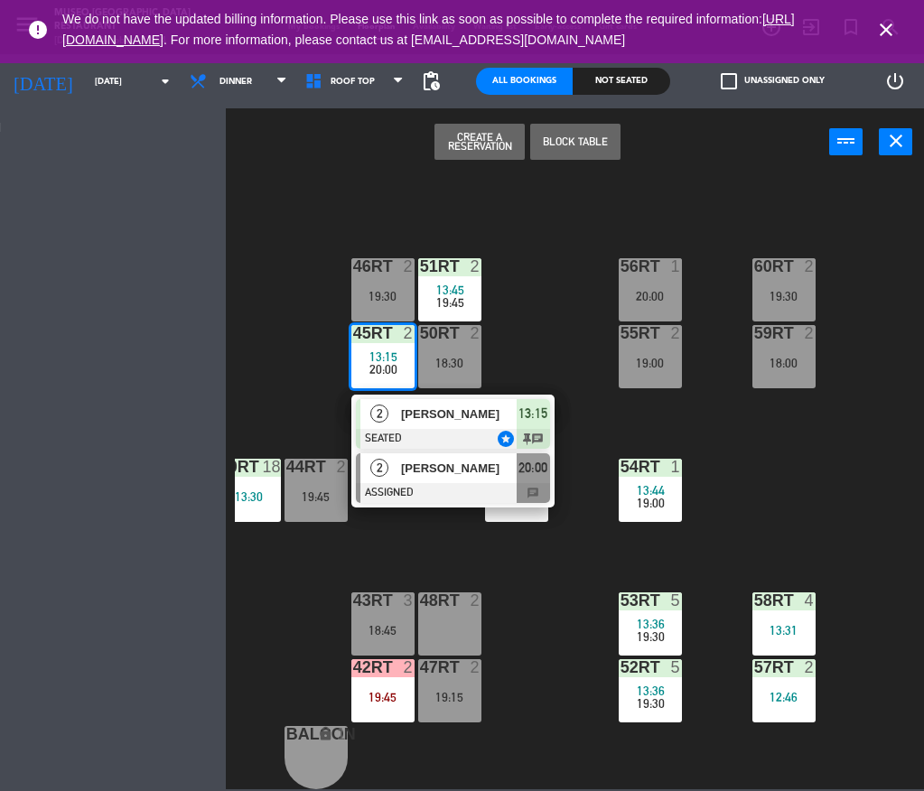
scroll to position [0, 0]
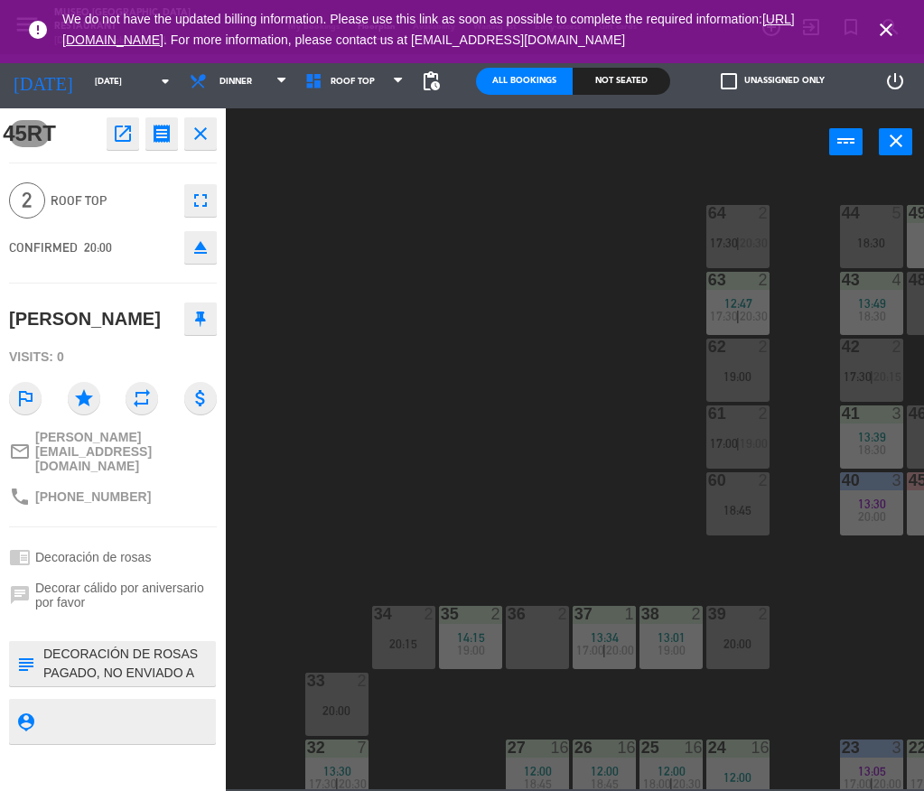
click at [550, 322] on div "44 5 18:30 49 2 13:00 18:30 54 5 12:30 20:15 64 2 17:30 | 20:30 48 2 19:00 53 3…" at bounding box center [579, 481] width 689 height 617
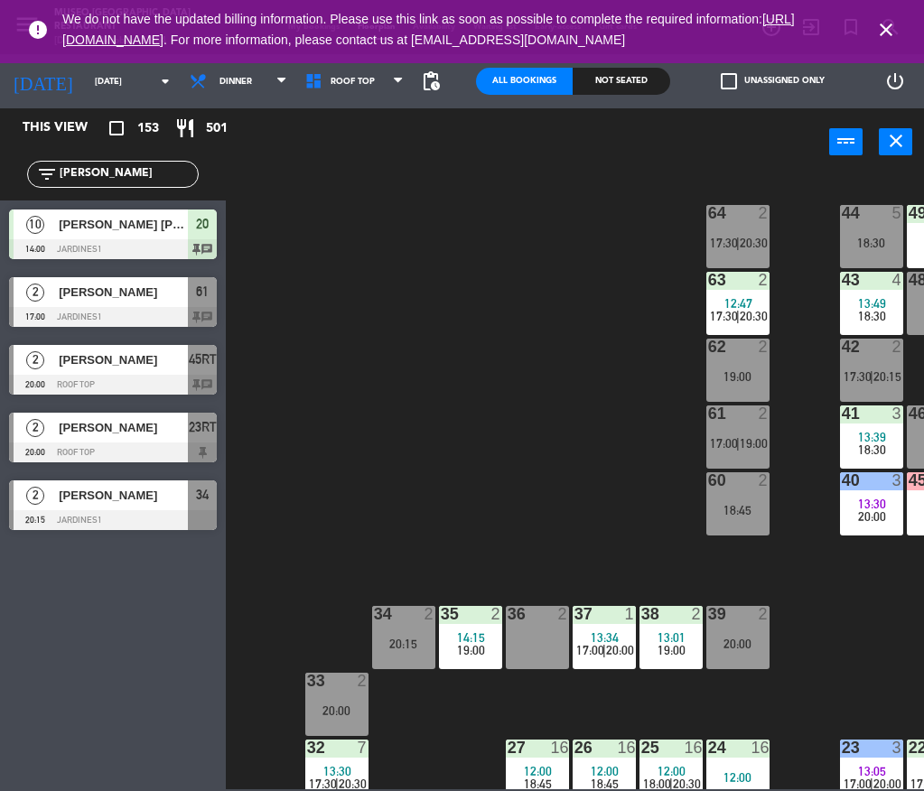
click at [136, 369] on div "[PERSON_NAME]" at bounding box center [122, 360] width 131 height 30
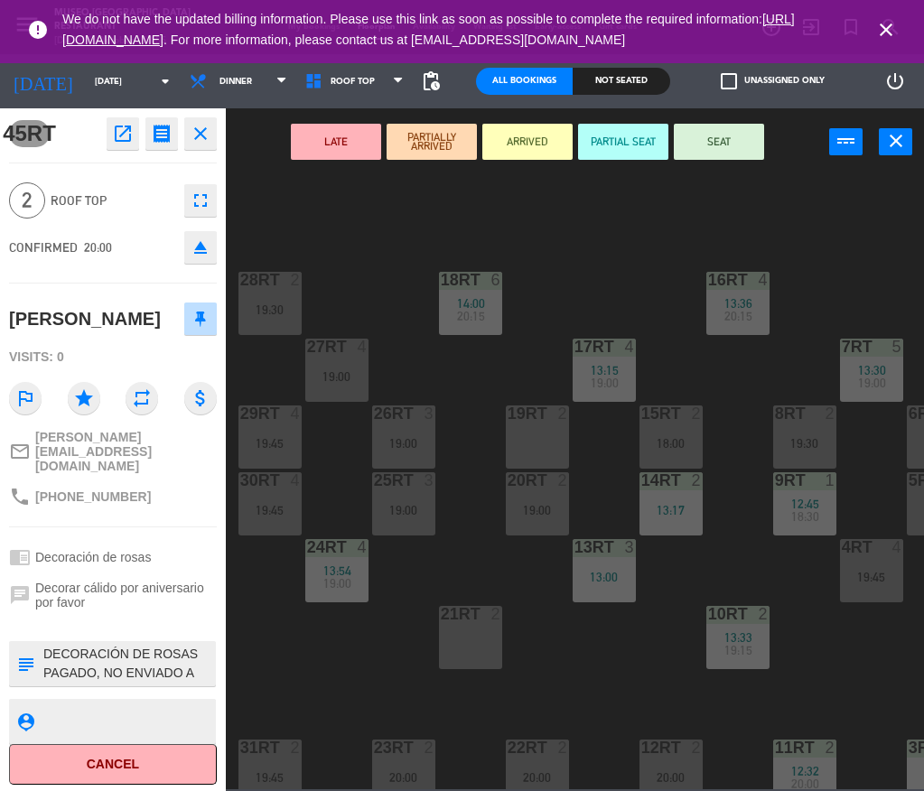
click at [366, 148] on button "LATE" at bounding box center [336, 142] width 90 height 36
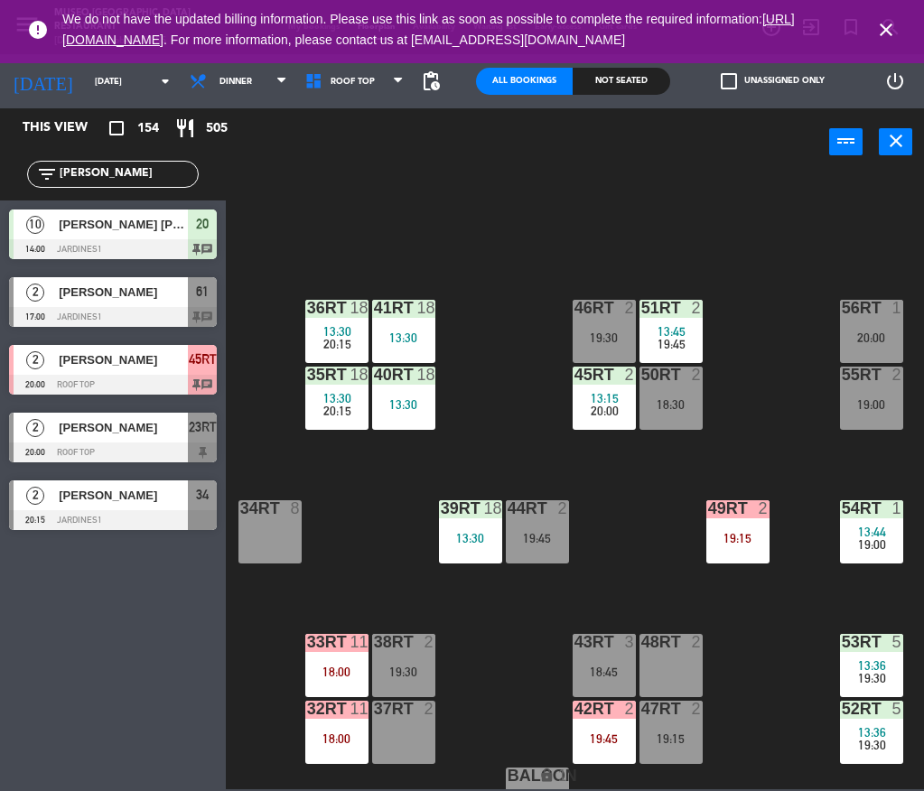
scroll to position [759, 0]
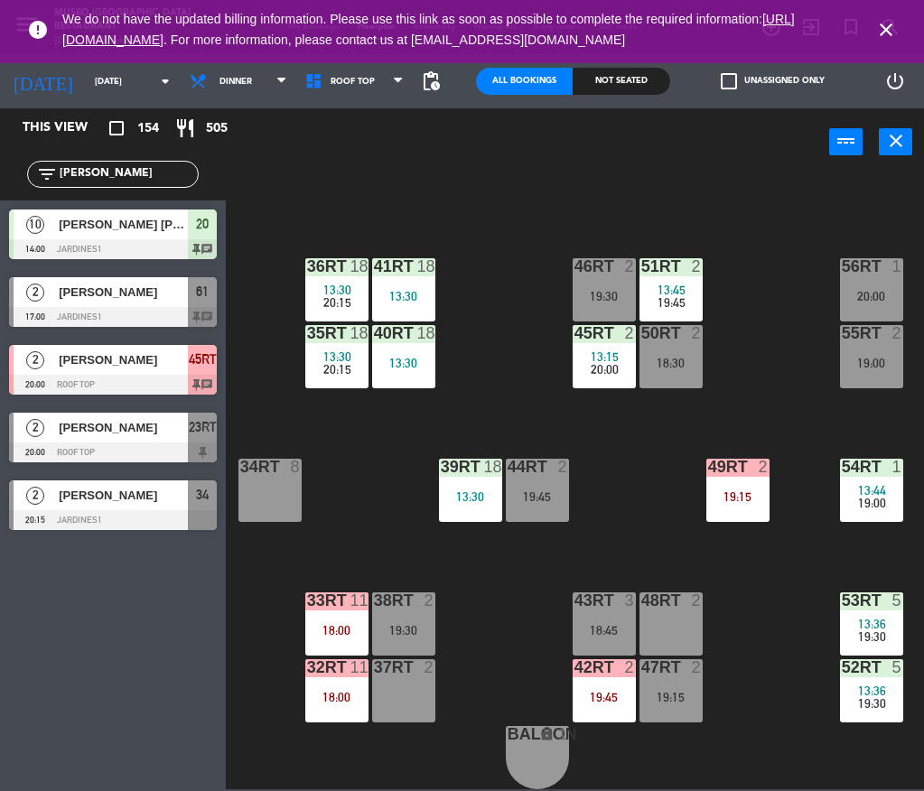
click at [153, 174] on input "[PERSON_NAME]" at bounding box center [128, 174] width 140 height 20
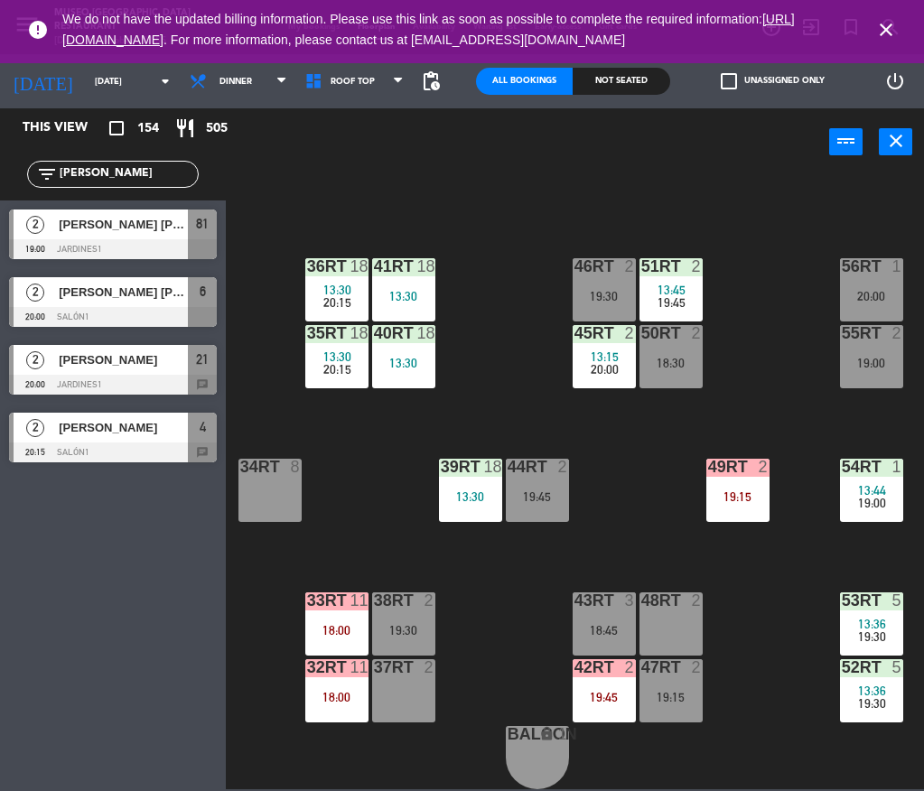
type input "[PERSON_NAME]"
click at [528, 207] on div "18RT 6 14:00 20:15 16RT 4 13:36 20:15 28RT 2 19:30 80RR lock 2 27RT 4 19:00 7RT…" at bounding box center [579, 481] width 689 height 617
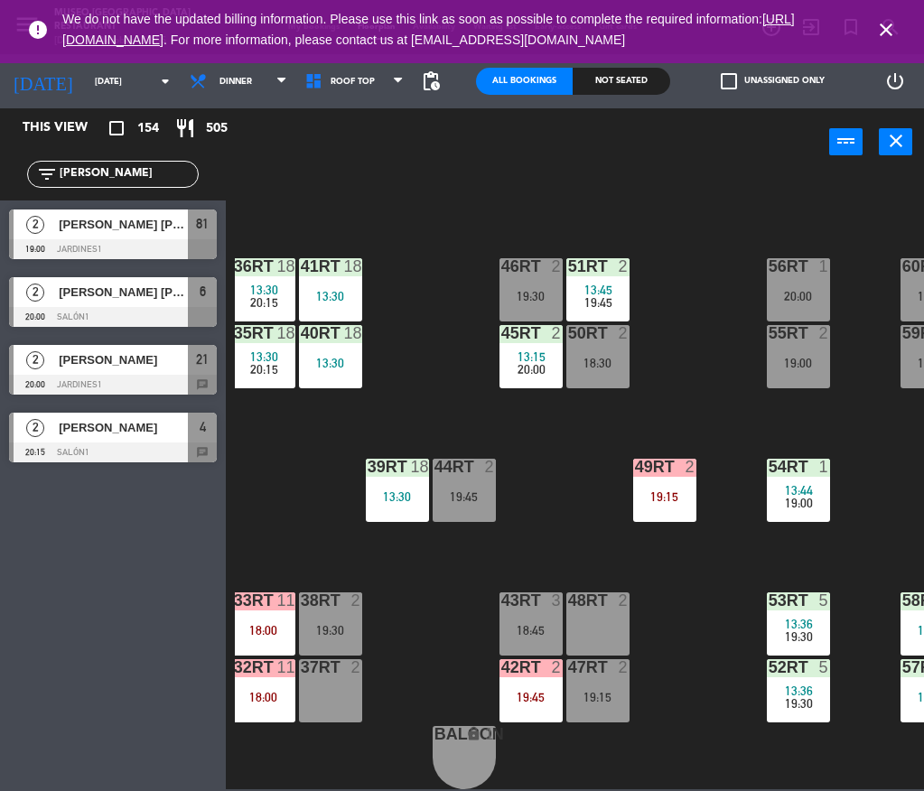
scroll to position [759, 76]
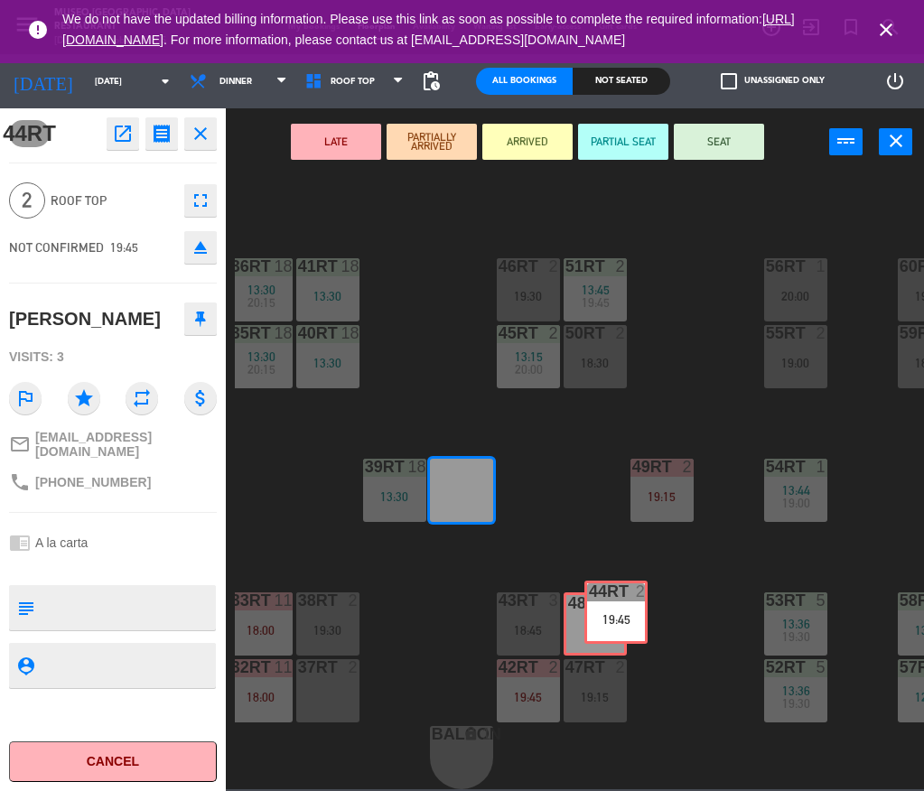
drag, startPoint x: 434, startPoint y: 479, endPoint x: 585, endPoint y: 611, distance: 201.0
click at [585, 611] on div "18RT 6 14:00 20:15 16RT 4 13:36 20:15 28RT 2 19:30 80RR lock 2 27RT 4 19:00 7RT…" at bounding box center [579, 481] width 689 height 617
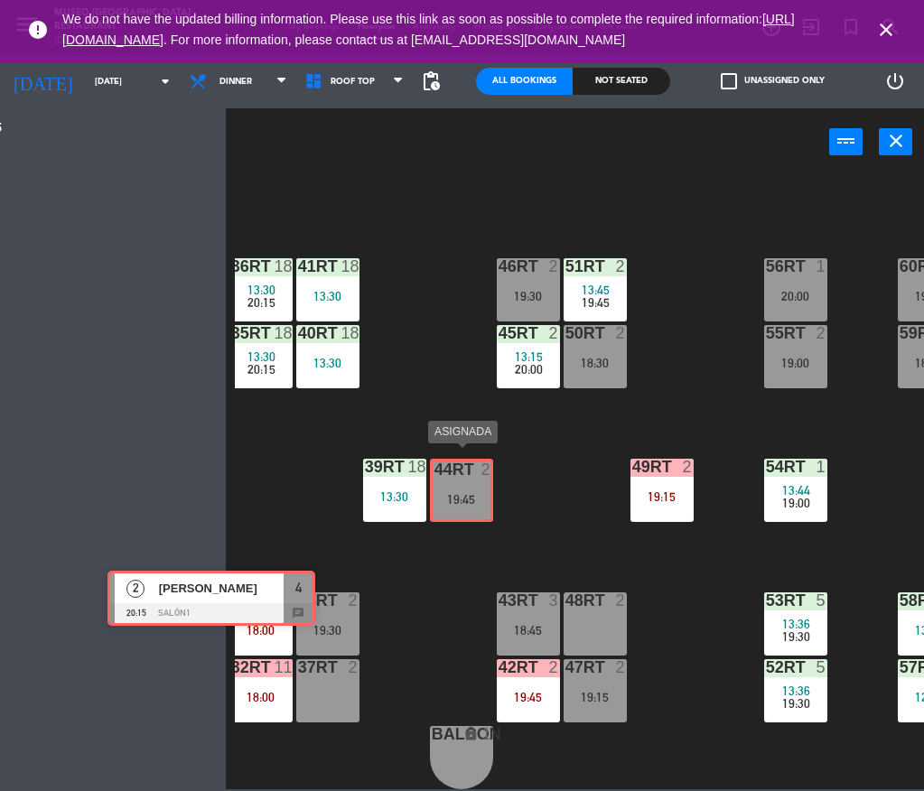
click at [462, 493] on div "This view crop_square 154 restaurant 505 filter_list [PERSON_NAME] 2 [PERSON_NA…" at bounding box center [462, 448] width 924 height 681
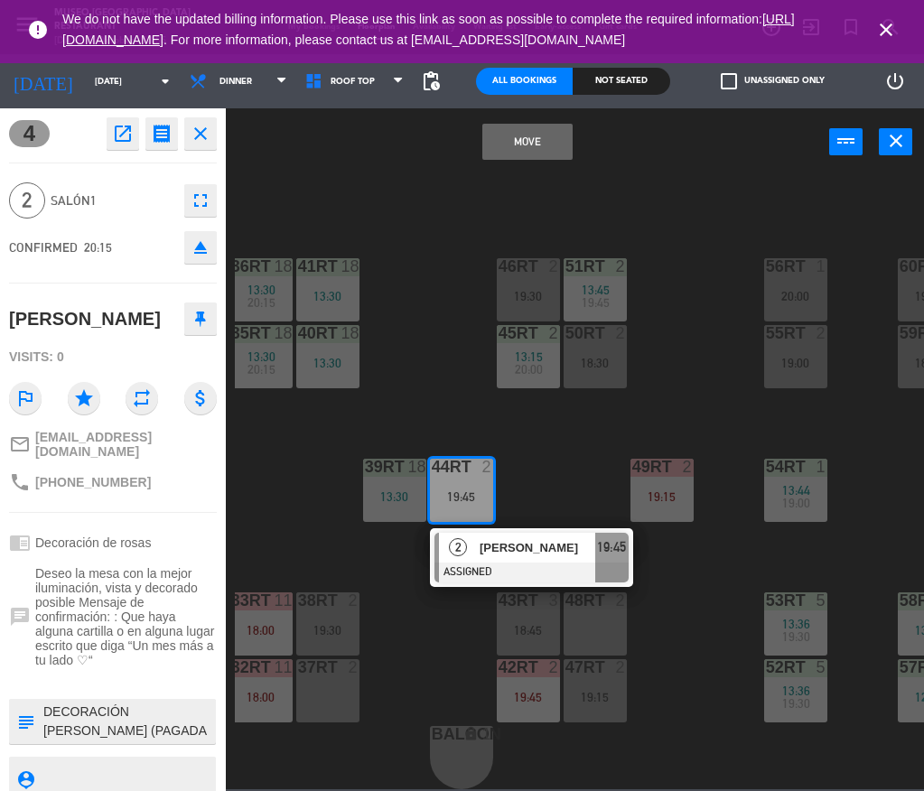
click at [523, 131] on button "Move" at bounding box center [527, 142] width 90 height 36
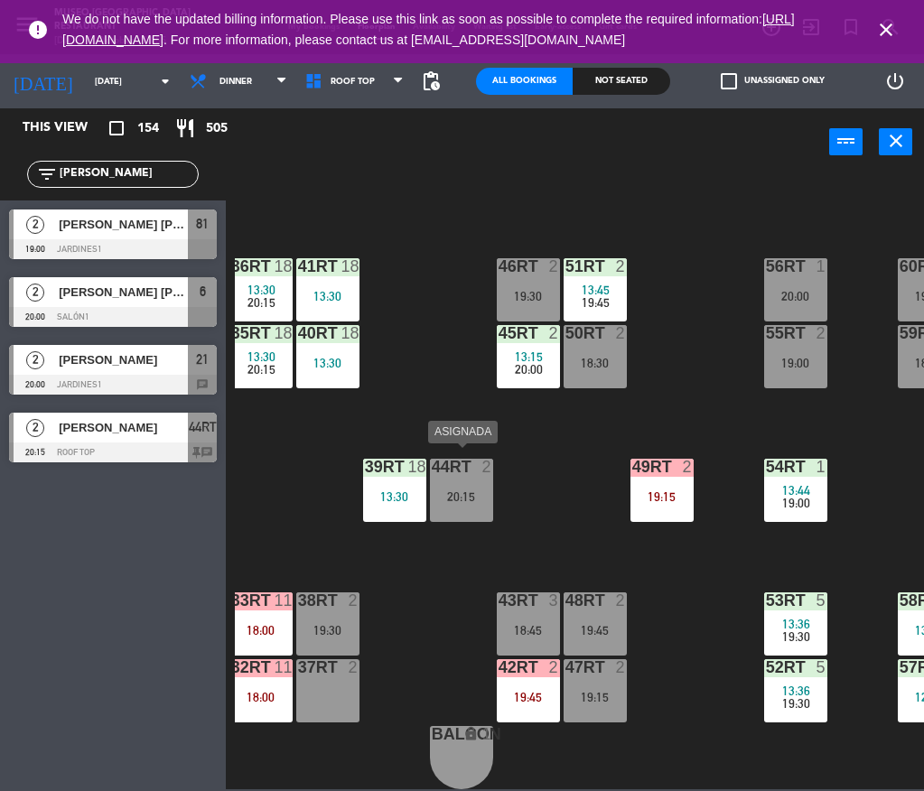
click at [454, 459] on div at bounding box center [461, 467] width 30 height 16
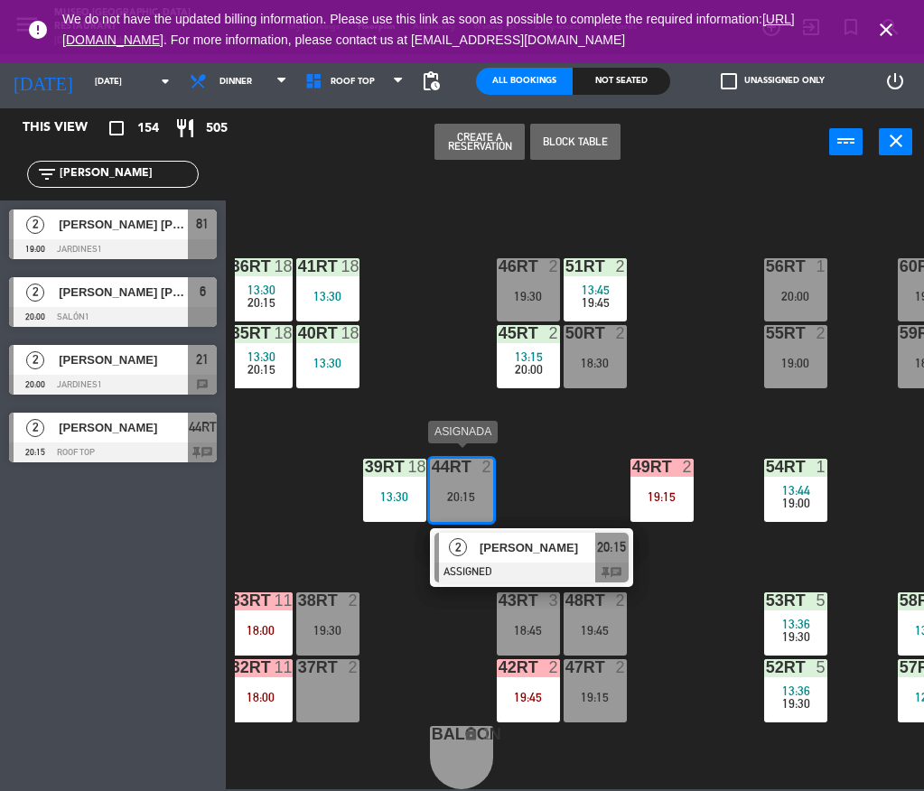
click at [494, 564] on div at bounding box center [531, 573] width 194 height 20
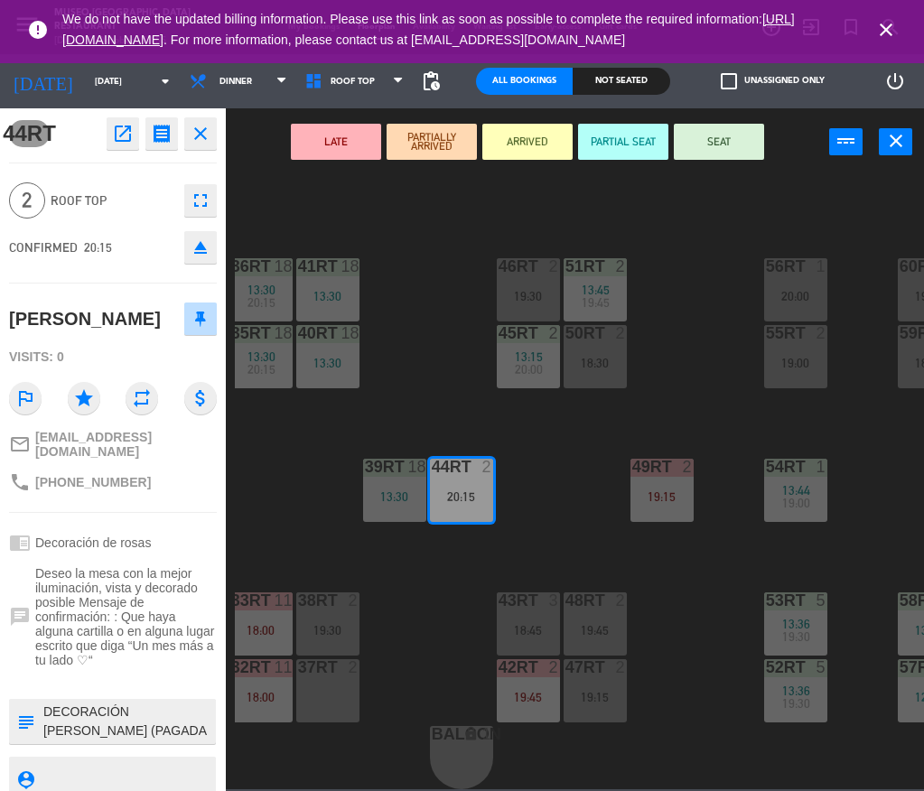
click at [360, 125] on button "LATE" at bounding box center [336, 142] width 90 height 36
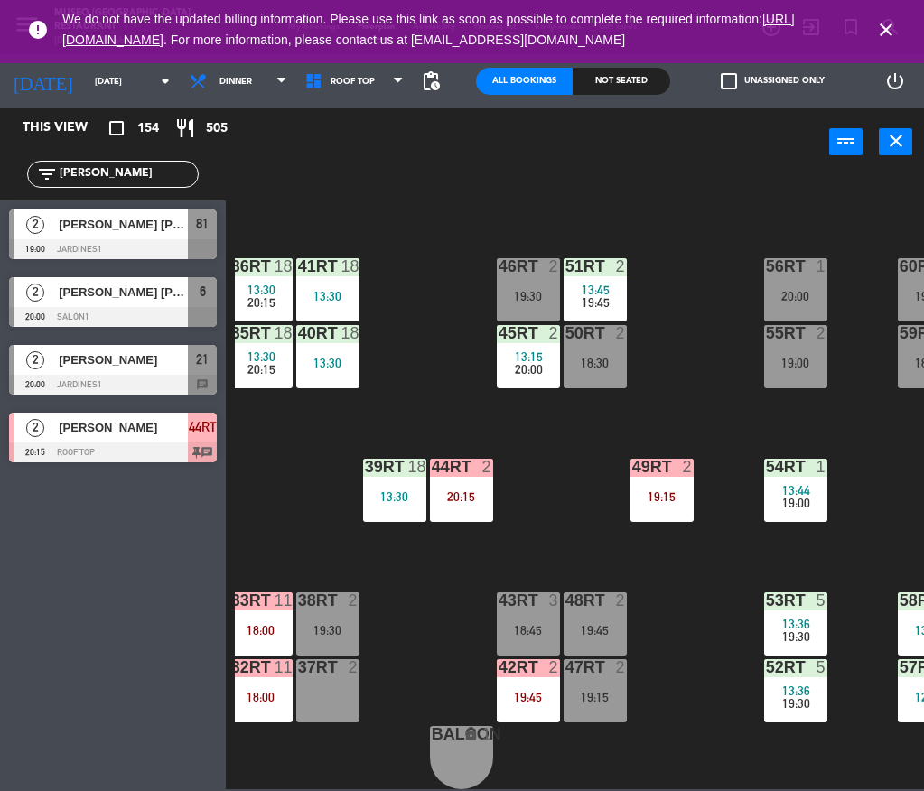
click at [171, 178] on input "[PERSON_NAME]" at bounding box center [128, 174] width 140 height 20
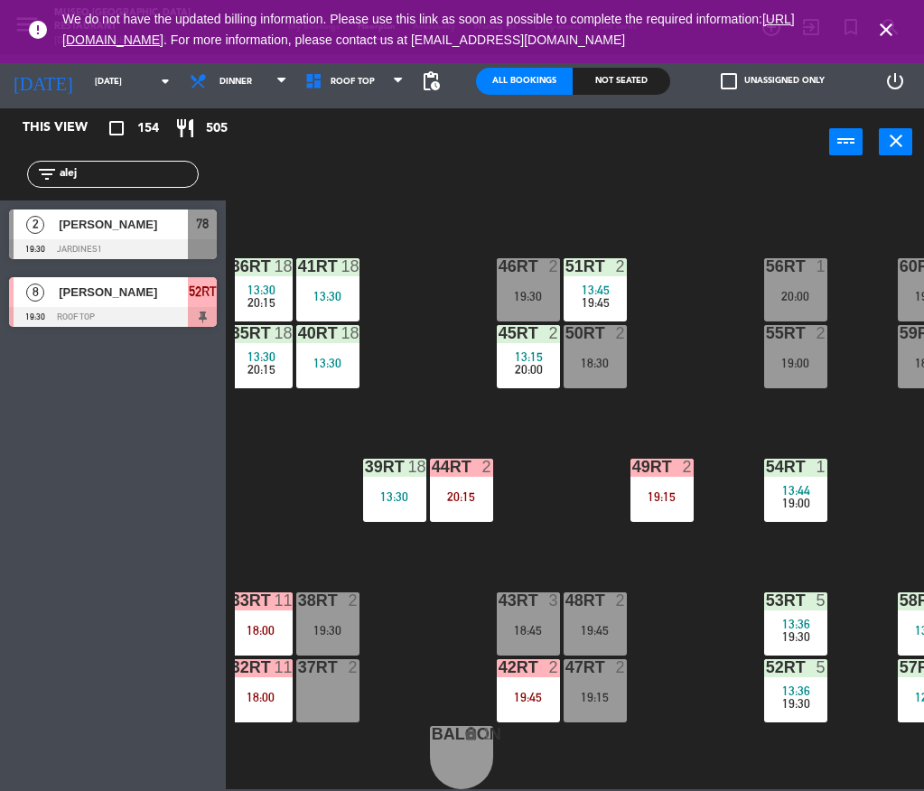
click at [448, 226] on div "18RT 6 14:00 20:15 16RT 4 13:36 20:15 28RT 2 19:30 80RR lock 2 27RT 4 19:00 7RT…" at bounding box center [579, 481] width 689 height 617
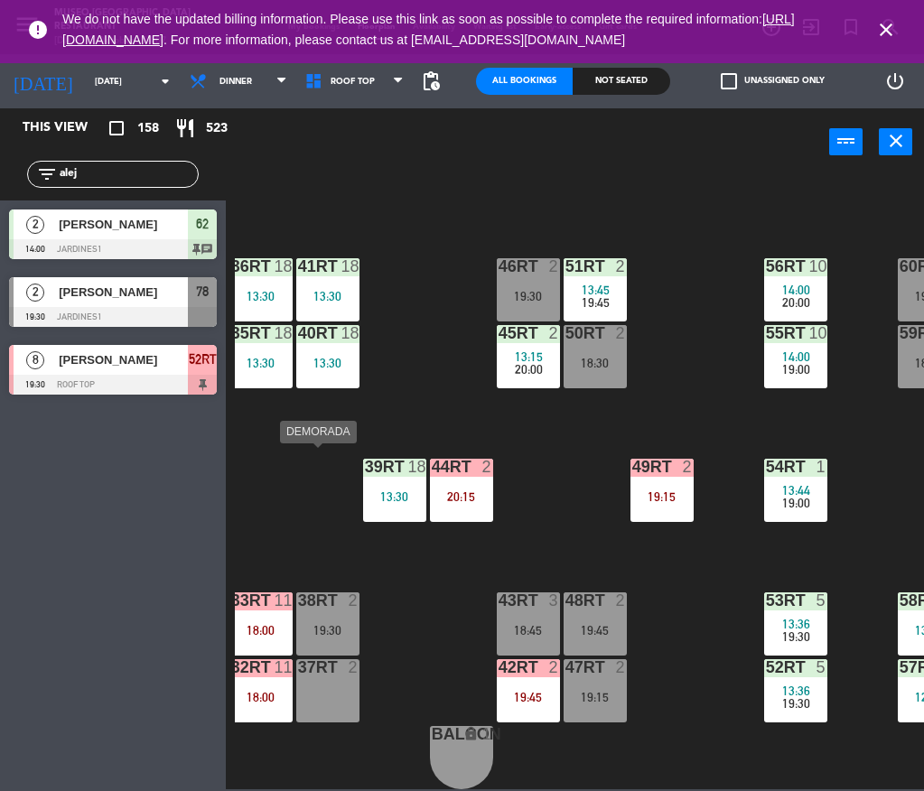
scroll to position [759, 338]
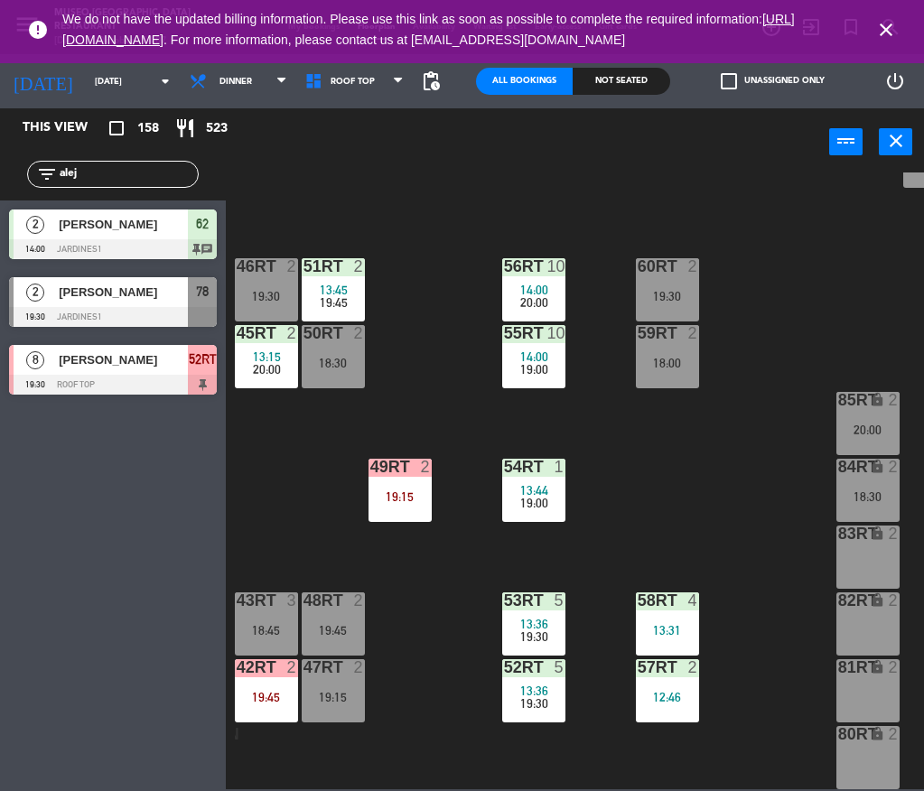
click at [110, 164] on input "alej" at bounding box center [128, 174] width 140 height 20
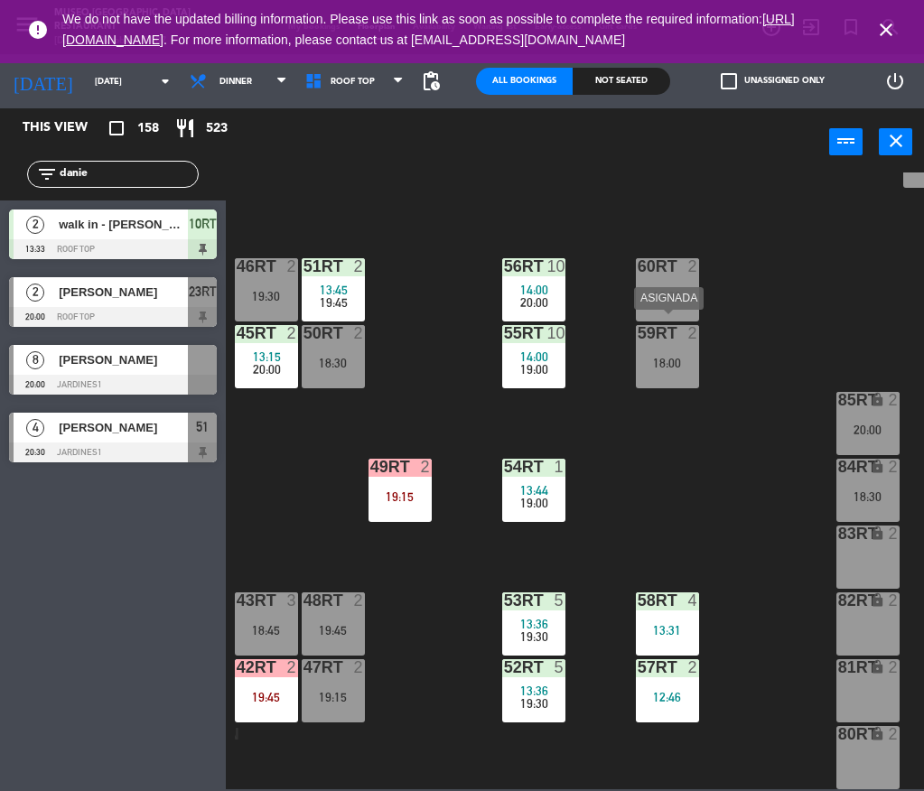
type input "danie"
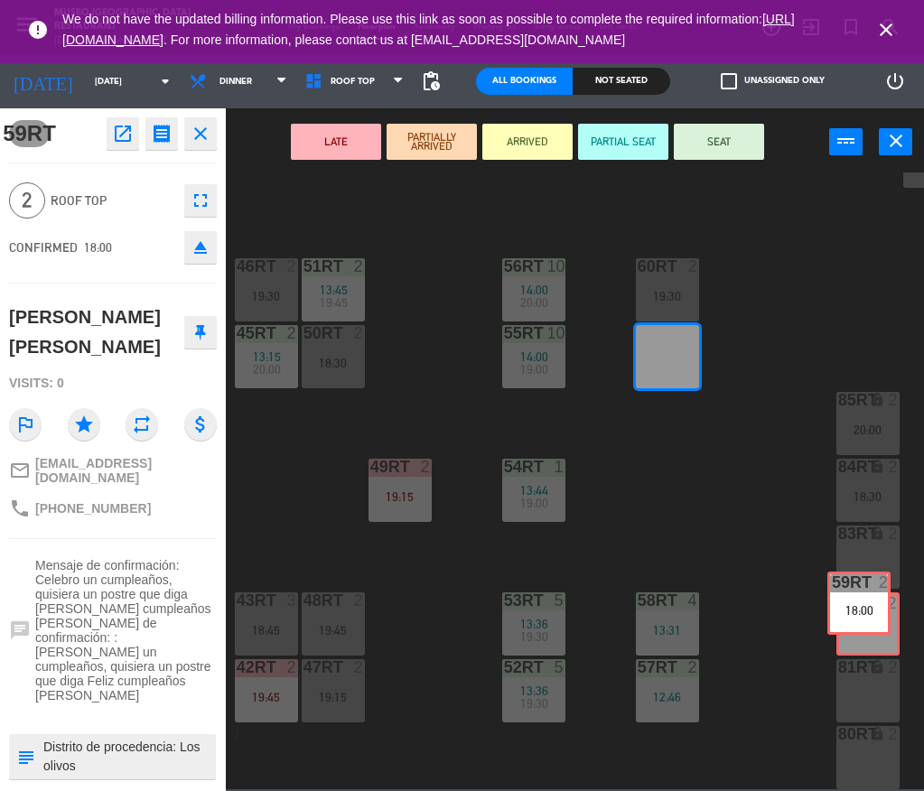
drag, startPoint x: 658, startPoint y: 349, endPoint x: 854, endPoint y: 619, distance: 333.7
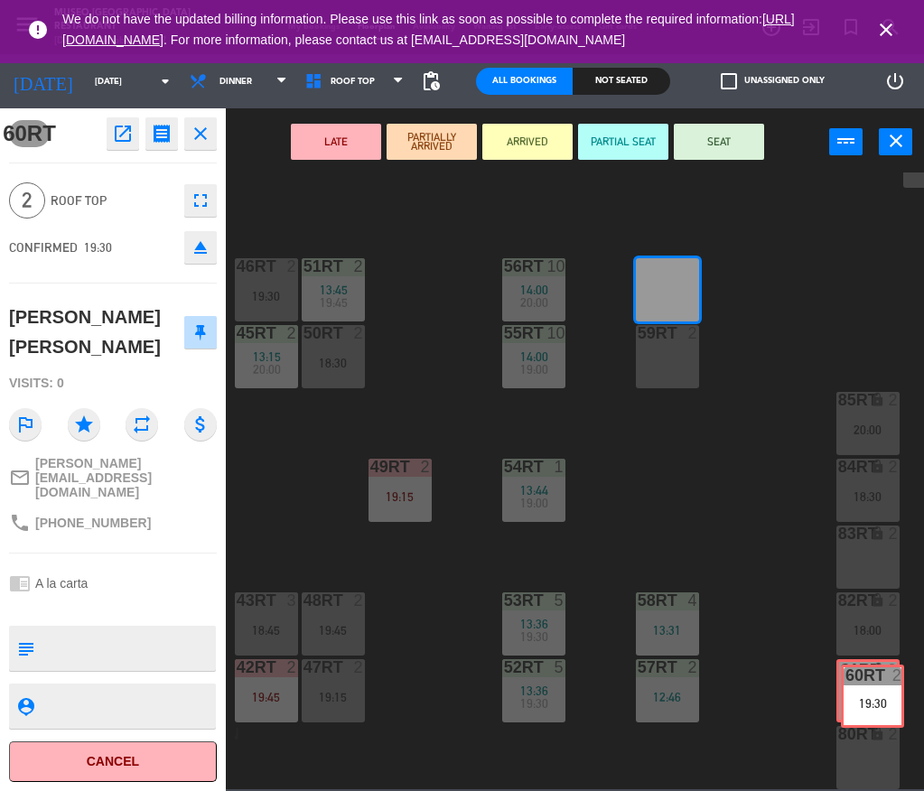
drag, startPoint x: 652, startPoint y: 275, endPoint x: 857, endPoint y: 685, distance: 457.6
click at [857, 685] on div "18RT 6 14:00 20:15 16RT 4 13:36 20:15 28RT 2 19:30 80RR lock 2 27RT 4 19:00 7RT…" at bounding box center [579, 481] width 689 height 617
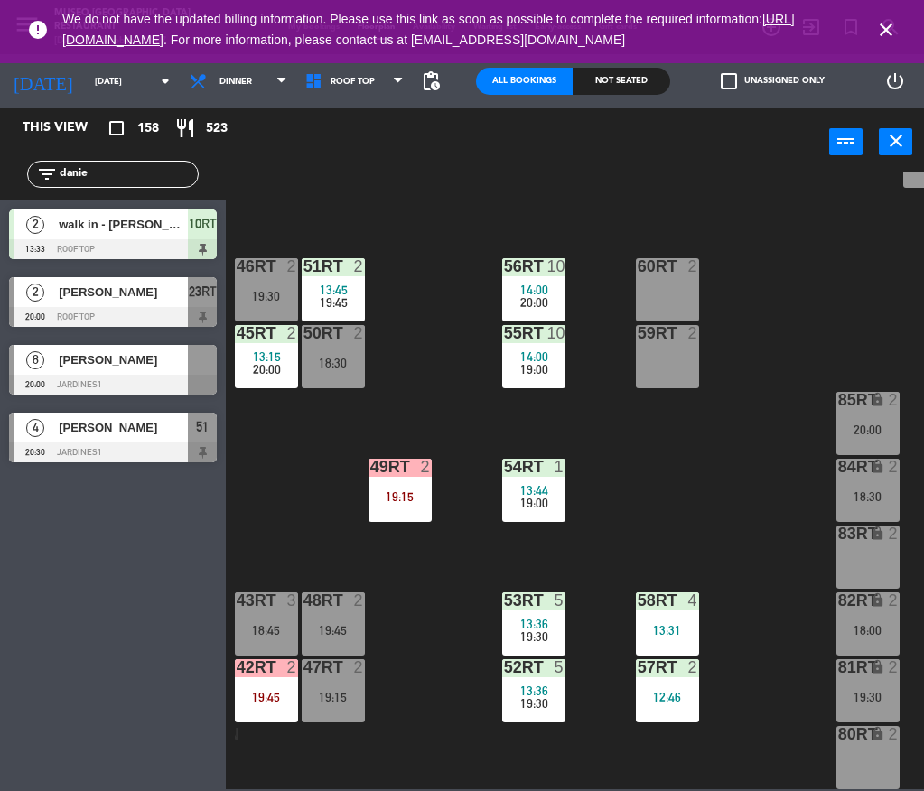
click at [145, 372] on div "[PERSON_NAME]" at bounding box center [122, 360] width 131 height 30
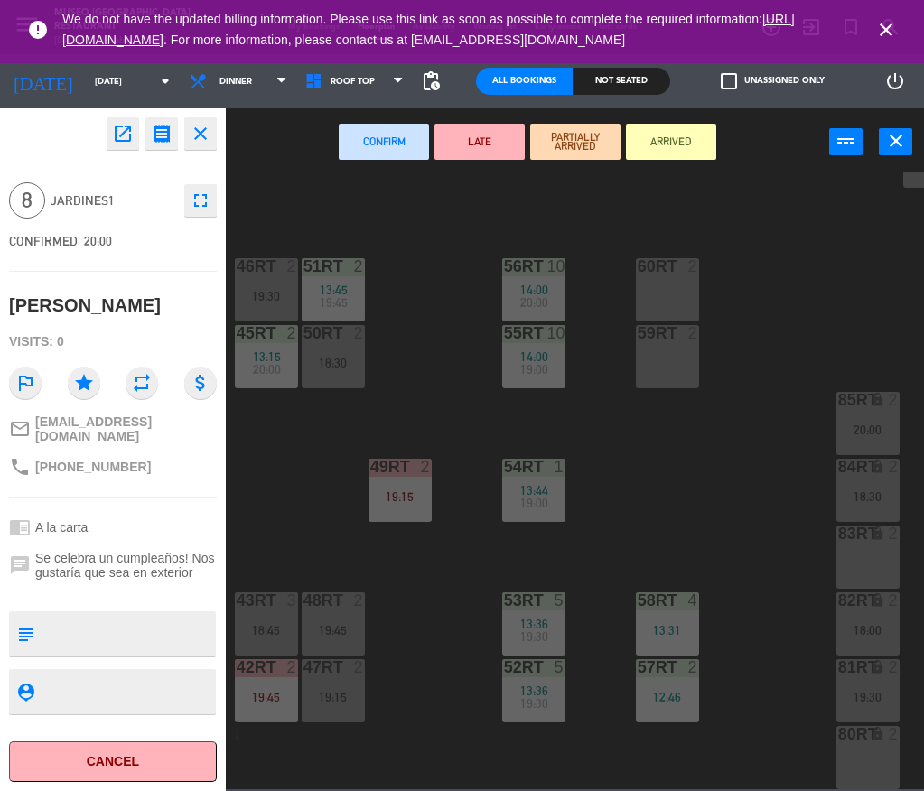
click at [648, 335] on div "59RT 2" at bounding box center [667, 356] width 63 height 63
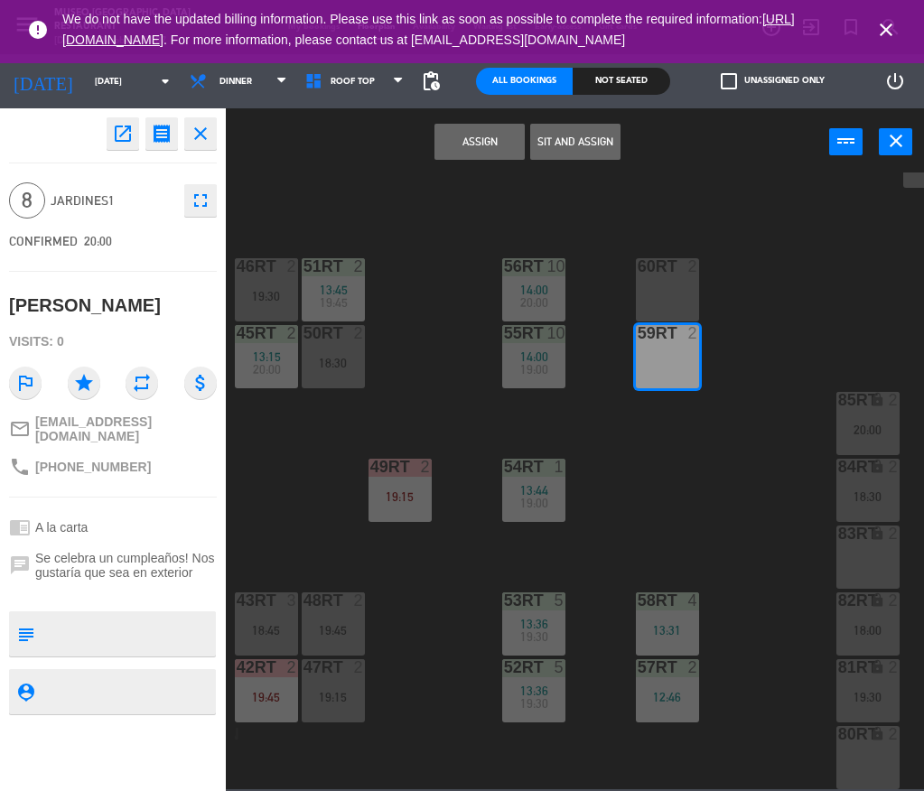
click at [648, 286] on div "60RT 2" at bounding box center [667, 289] width 63 height 63
click at [490, 137] on button "Assign" at bounding box center [479, 142] width 90 height 36
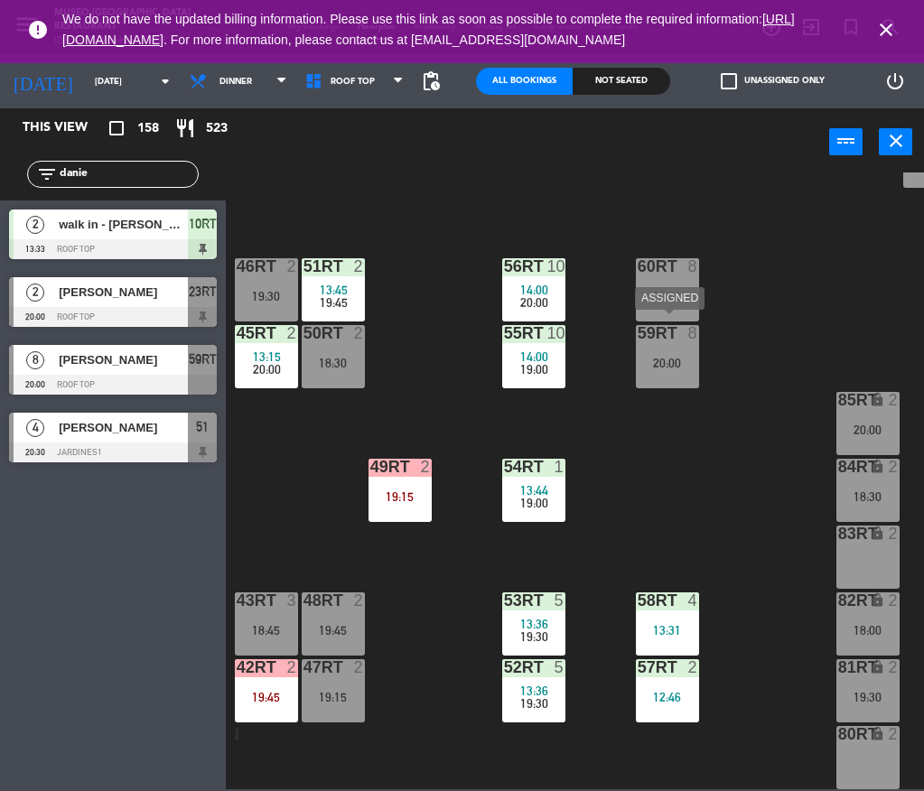
click at [676, 326] on div at bounding box center [667, 333] width 30 height 16
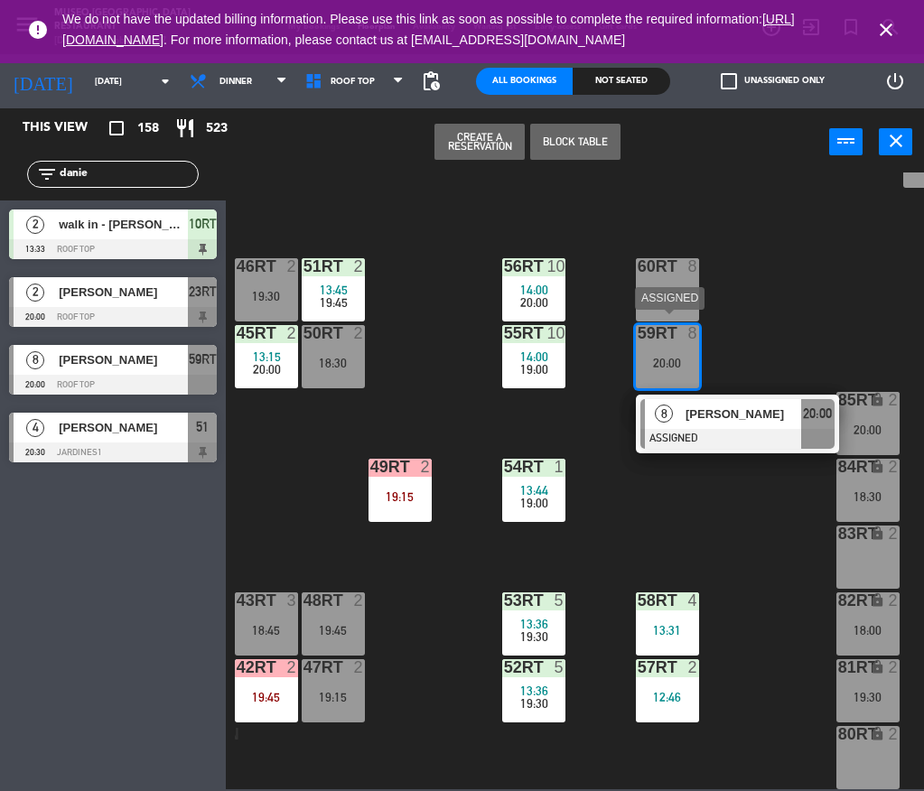
click at [731, 409] on span "[PERSON_NAME]" at bounding box center [744, 414] width 116 height 19
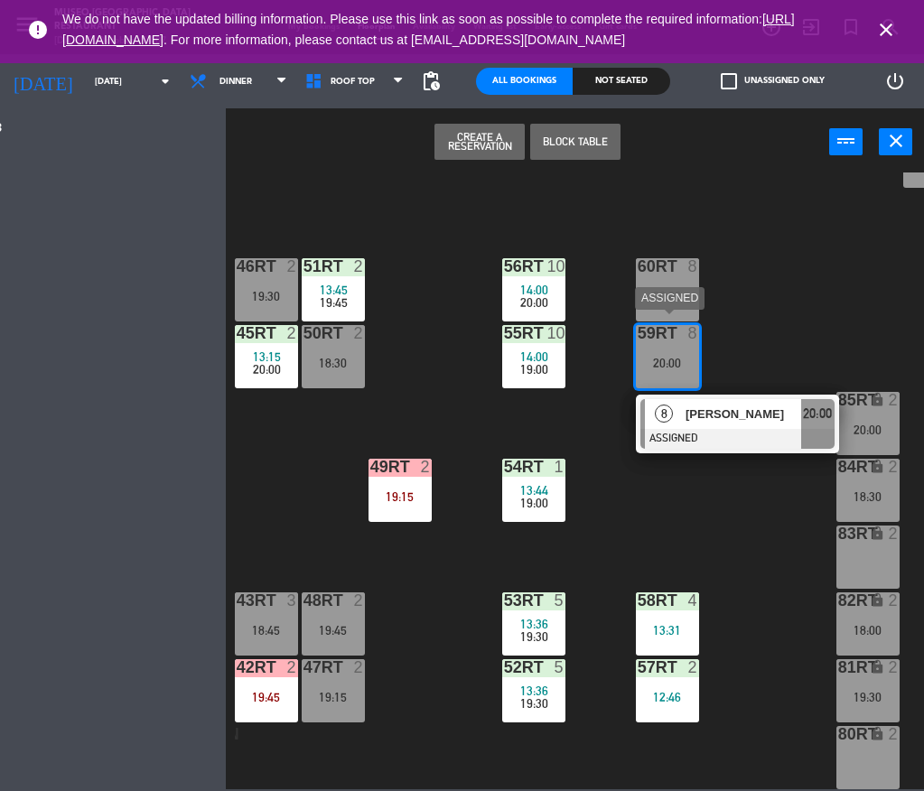
scroll to position [0, 0]
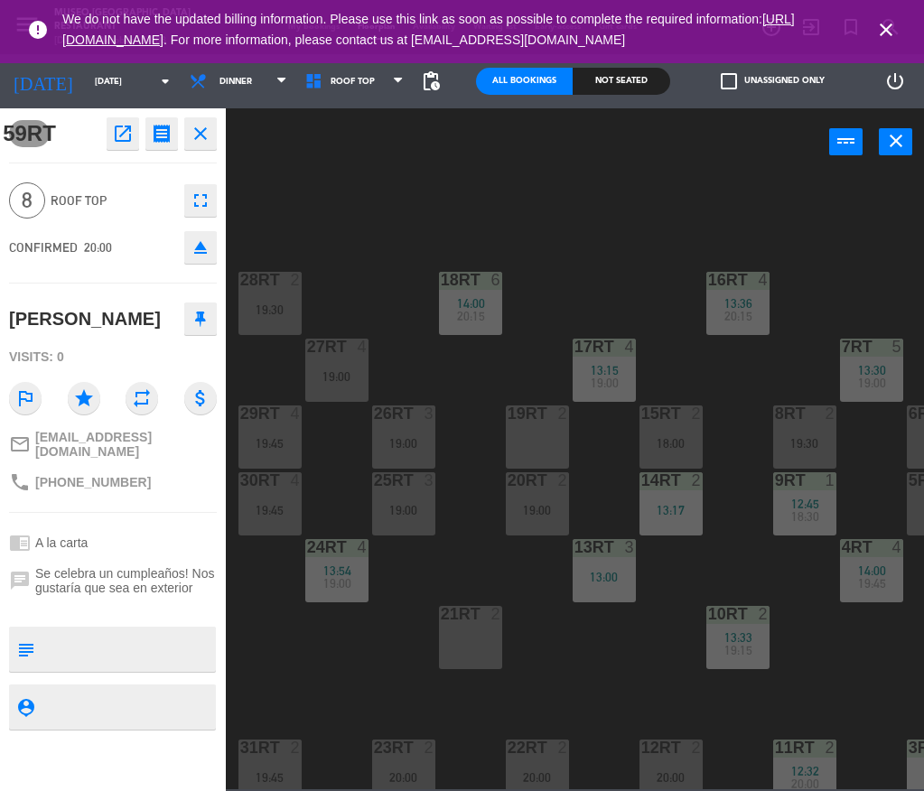
click at [891, 33] on icon "close" at bounding box center [886, 30] width 22 height 22
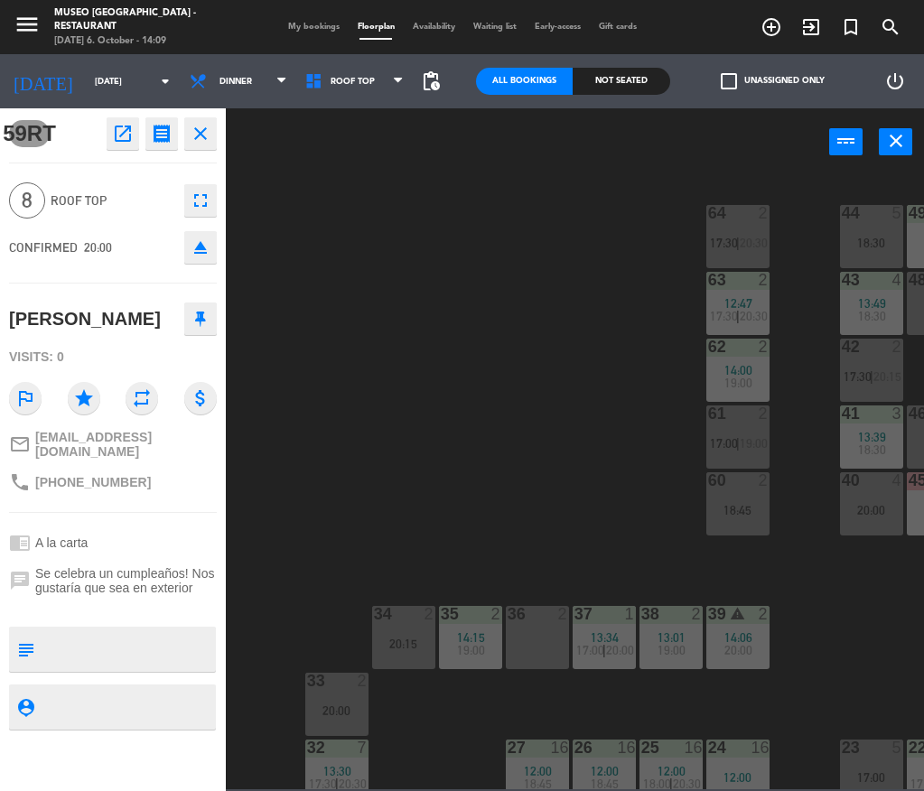
click at [308, 210] on div "44 5 18:30 49 2 13:00 18:30 54 5 12:30 20:15 64 2 17:30 | 20:30 48 2 19:00 53 4…" at bounding box center [579, 481] width 689 height 617
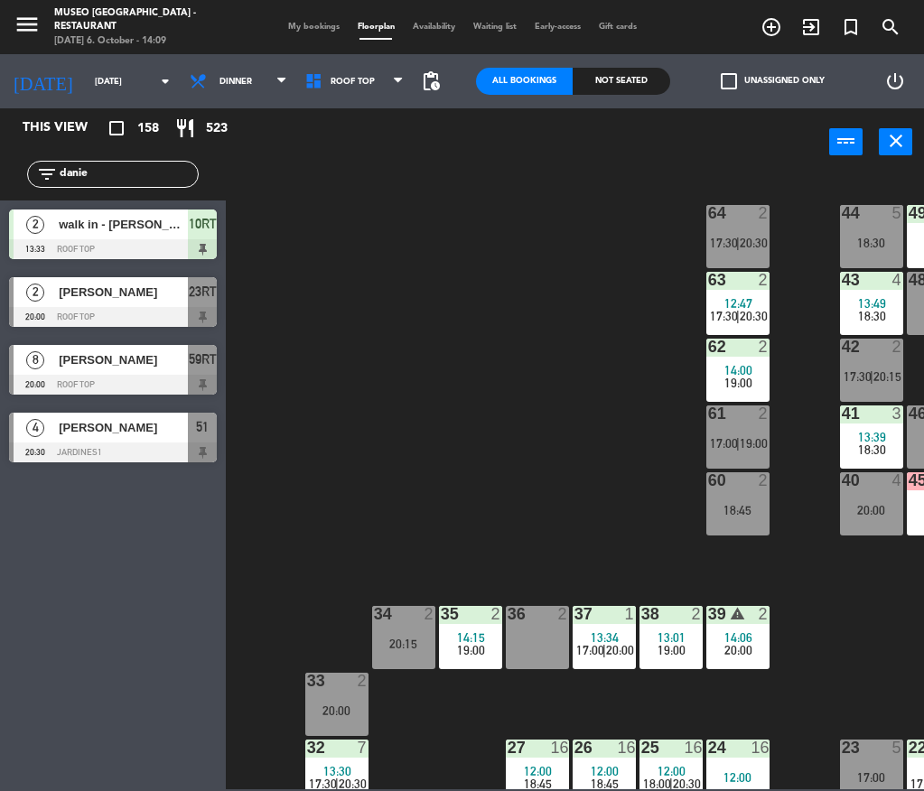
click at [184, 368] on span "[PERSON_NAME]" at bounding box center [123, 359] width 129 height 19
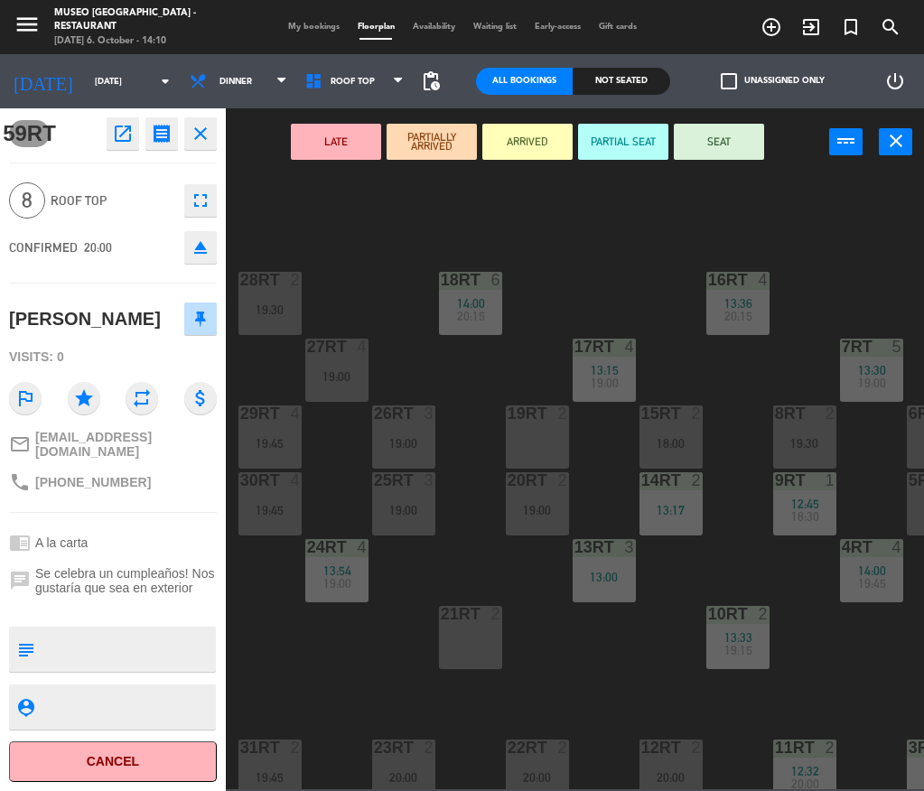
click at [587, 260] on div "18RT 6 14:00 20:15 16RT 4 13:36 20:15 28RT 2 19:30 80RR lock 2 27RT 4 19:00 7RT…" at bounding box center [579, 481] width 689 height 617
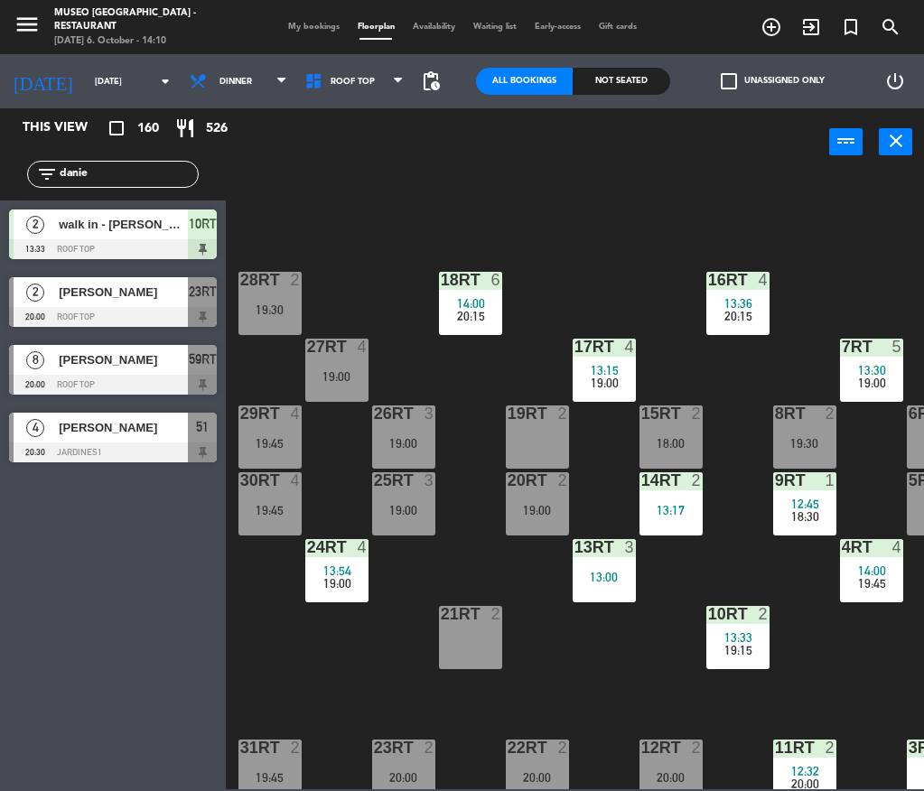
click at [161, 171] on input "danie" at bounding box center [128, 174] width 140 height 20
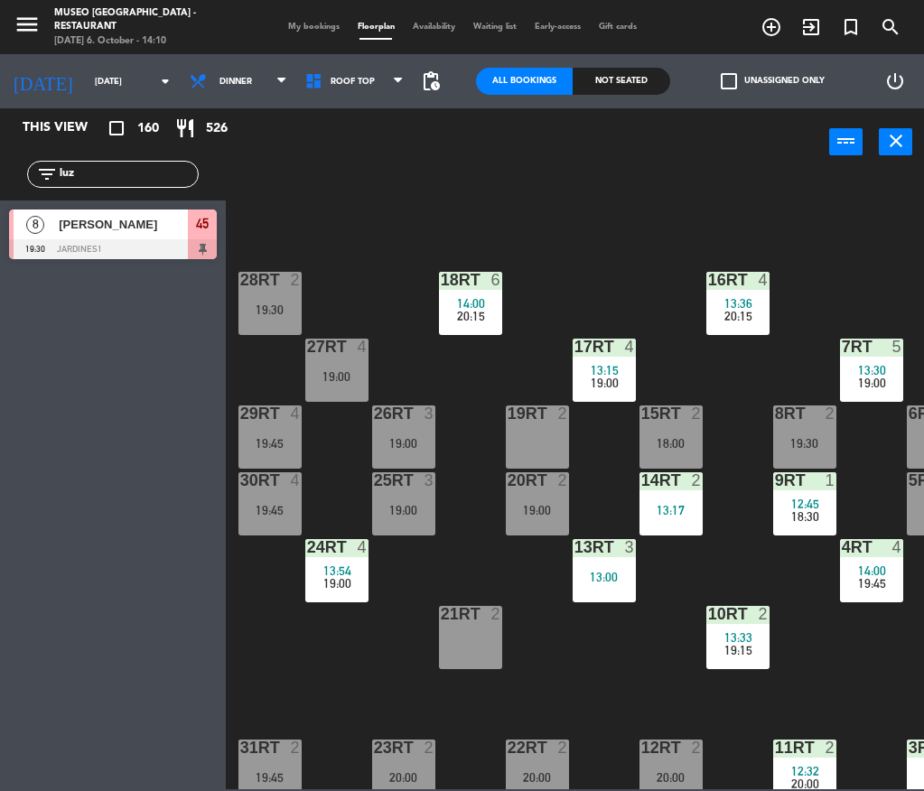
type input "luz"
click at [177, 227] on span "[PERSON_NAME]" at bounding box center [123, 224] width 129 height 19
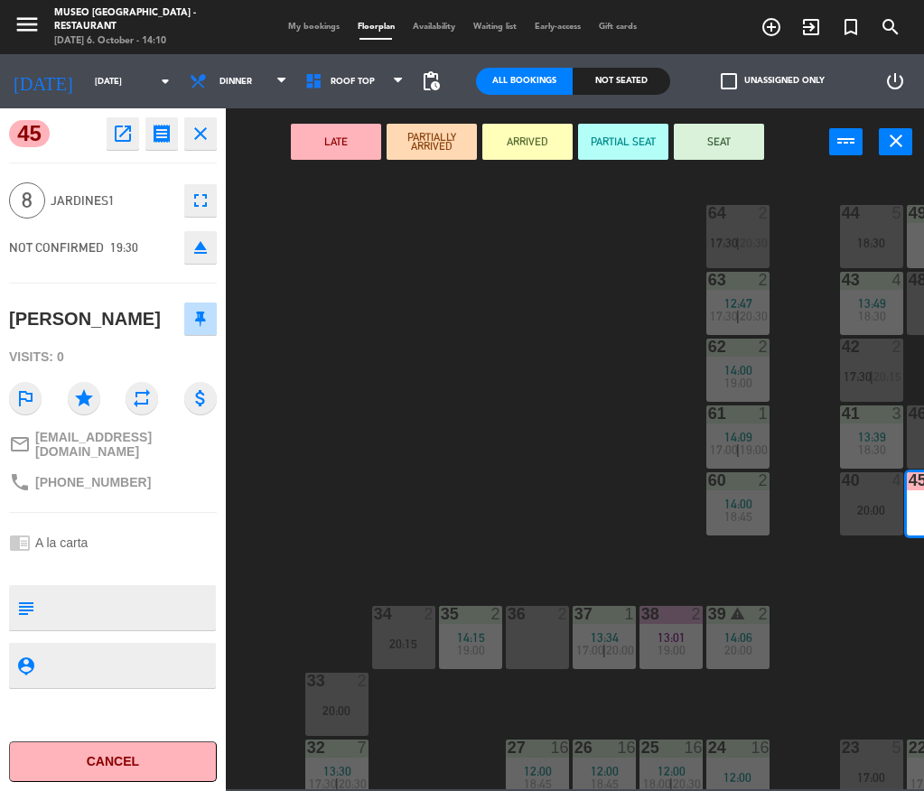
click at [620, 521] on div "44 5 18:30 49 2 13:00 18:30 54 5 12:30 20:15 64 2 17:30 | 20:30 48 2 19:00 53 4…" at bounding box center [579, 481] width 689 height 617
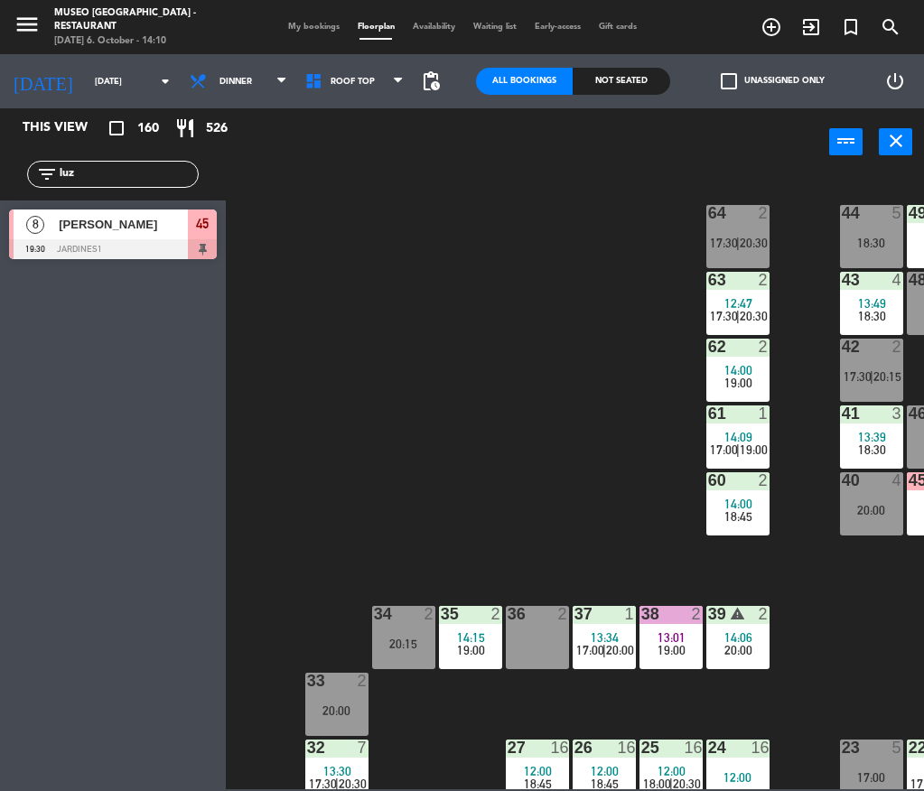
click at [83, 166] on input "luz" at bounding box center [128, 174] width 140 height 20
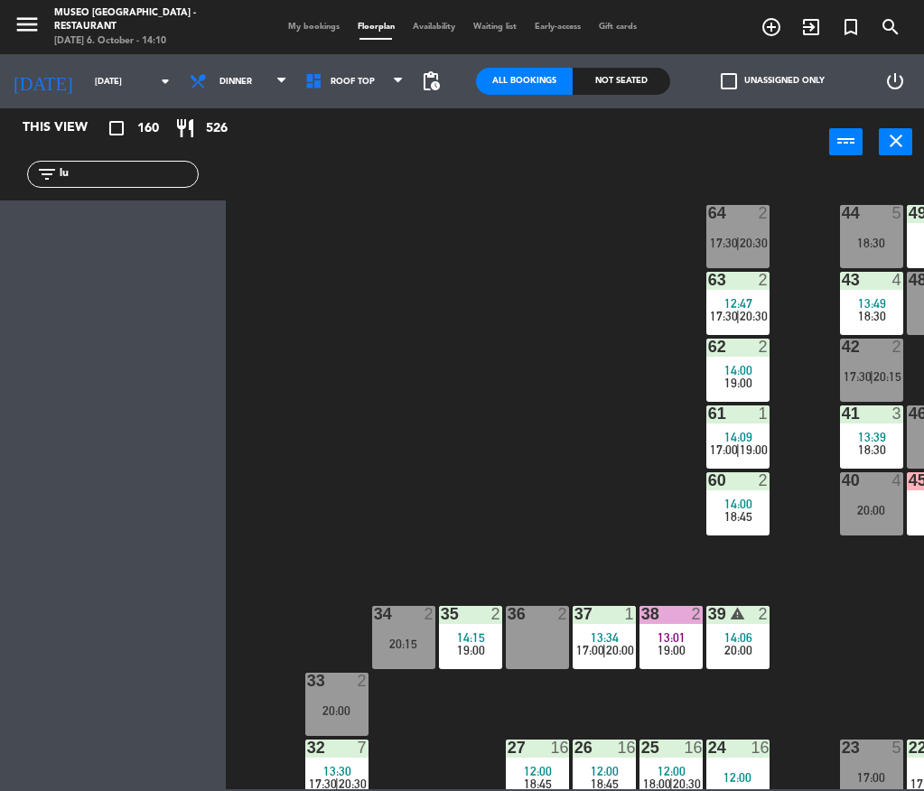
type input "l"
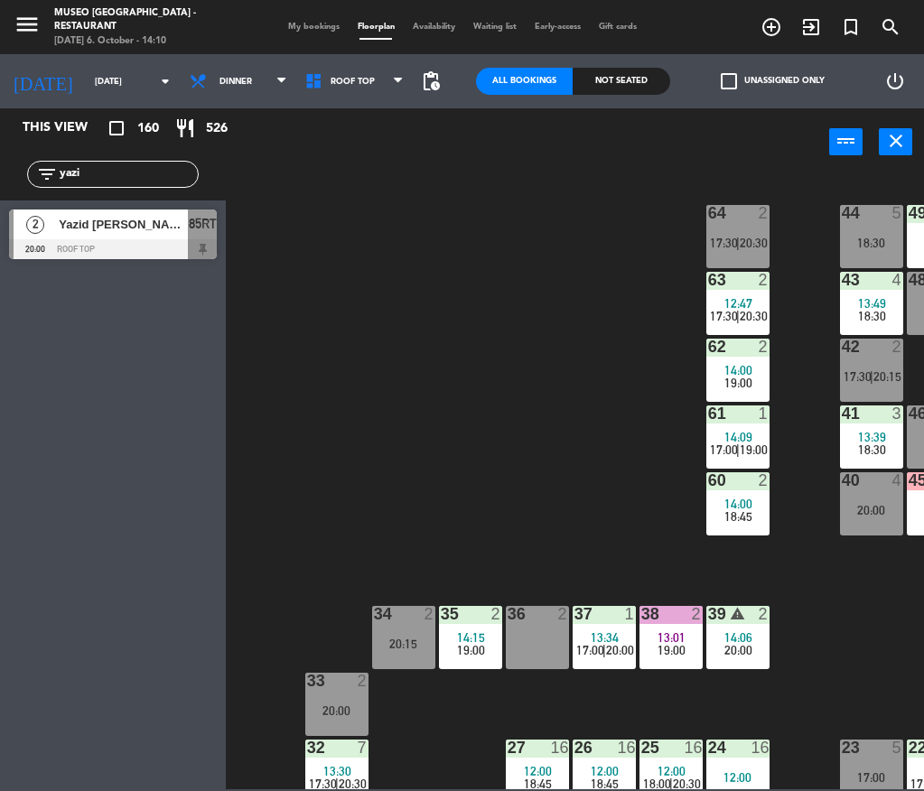
type input "yazi"
click at [149, 241] on div at bounding box center [113, 249] width 208 height 20
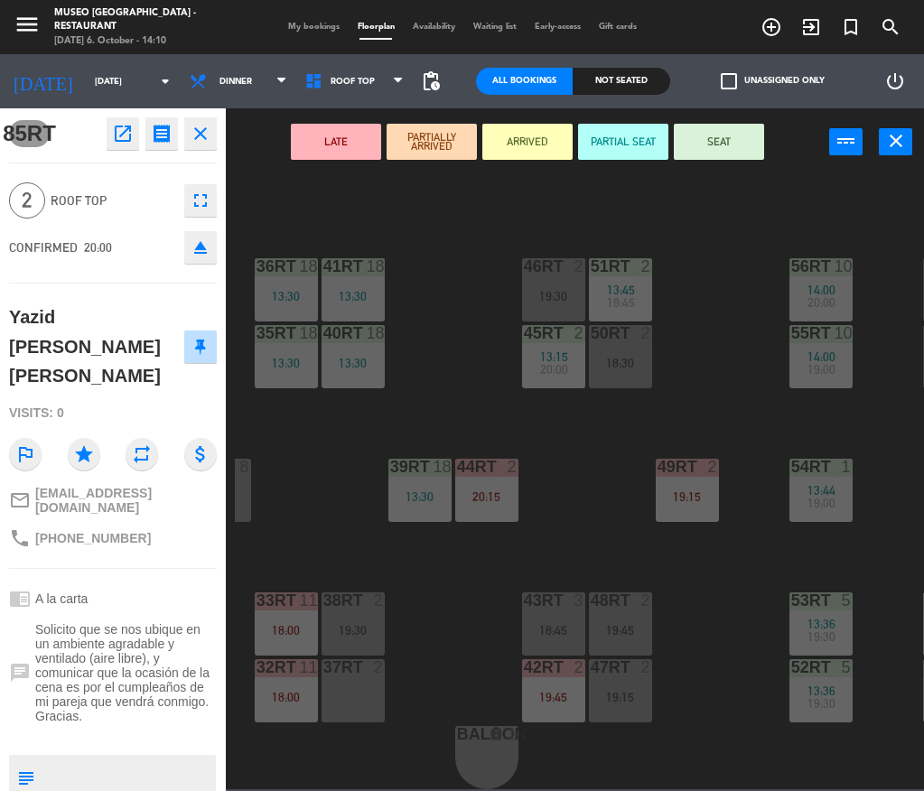
scroll to position [759, 51]
click at [360, 661] on div at bounding box center [352, 667] width 30 height 16
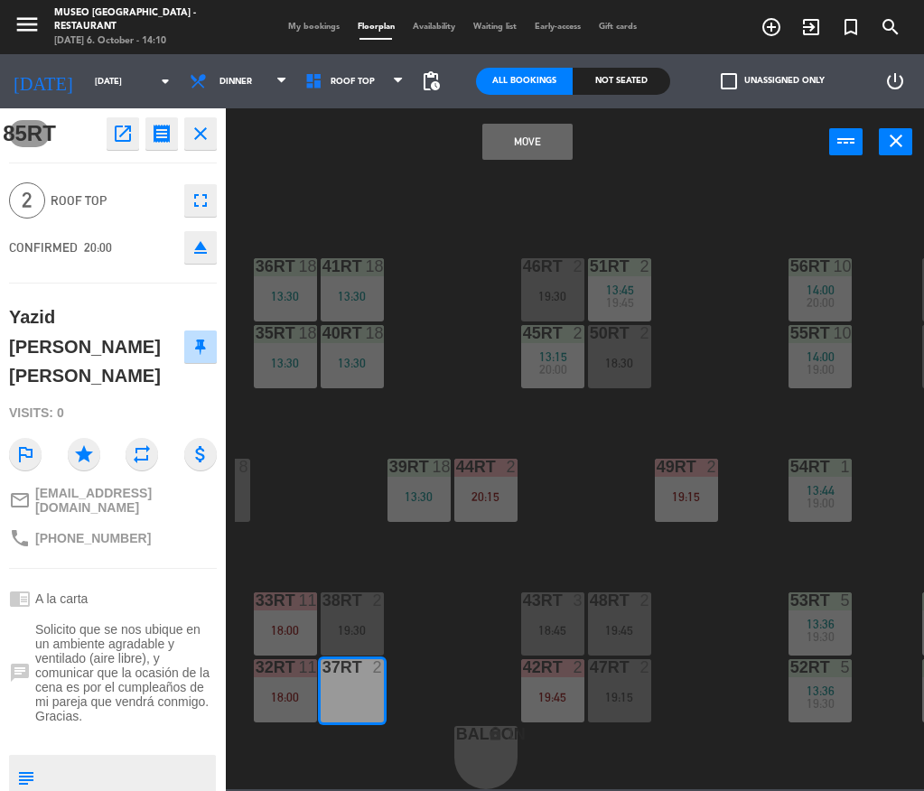
click at [522, 148] on button "Move" at bounding box center [527, 142] width 90 height 36
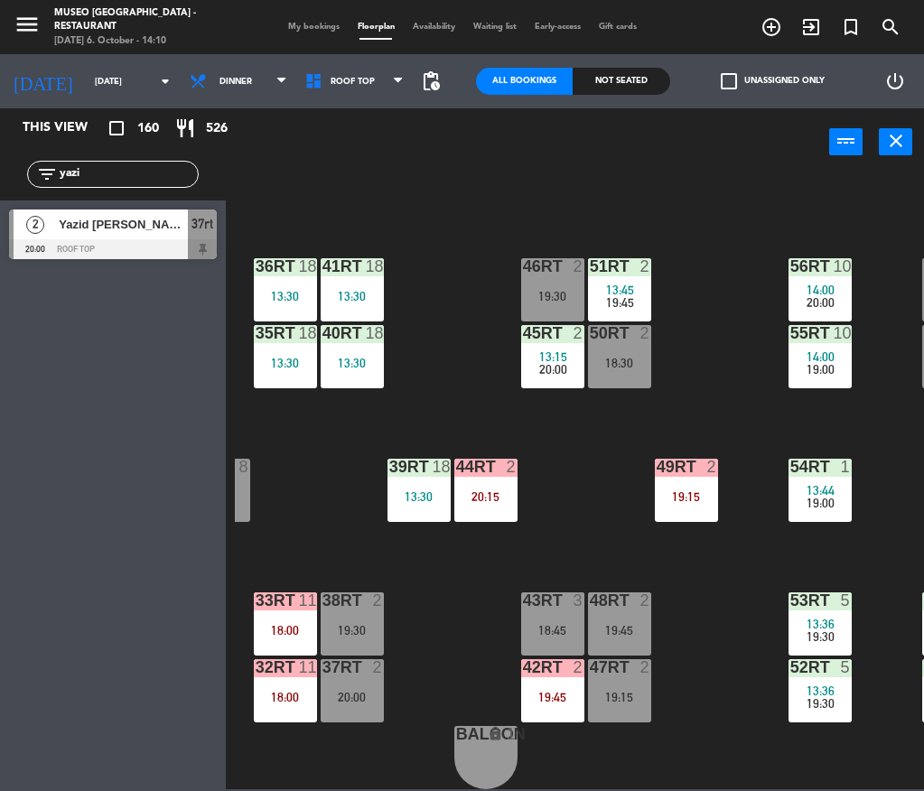
click at [166, 166] on input "yazi" at bounding box center [128, 174] width 140 height 20
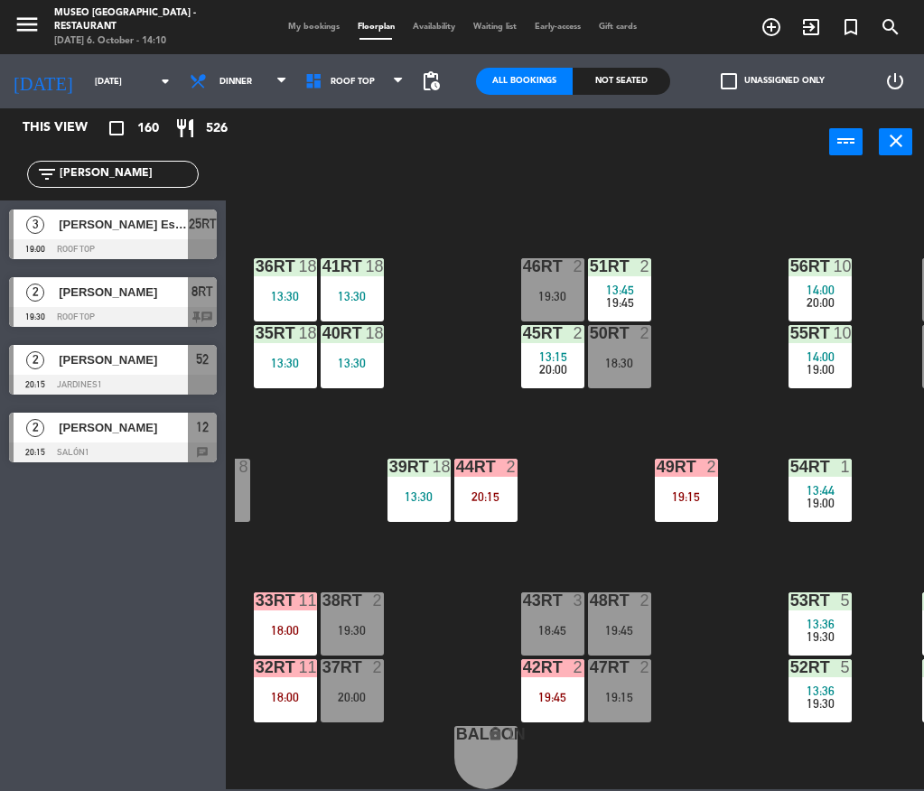
click at [408, 380] on div "18RT 6 14:00 20:15 16RT 4 13:36 20:15 28RT 2 19:30 80RR lock 2 27RT 4 19:00 7RT…" at bounding box center [579, 481] width 689 height 617
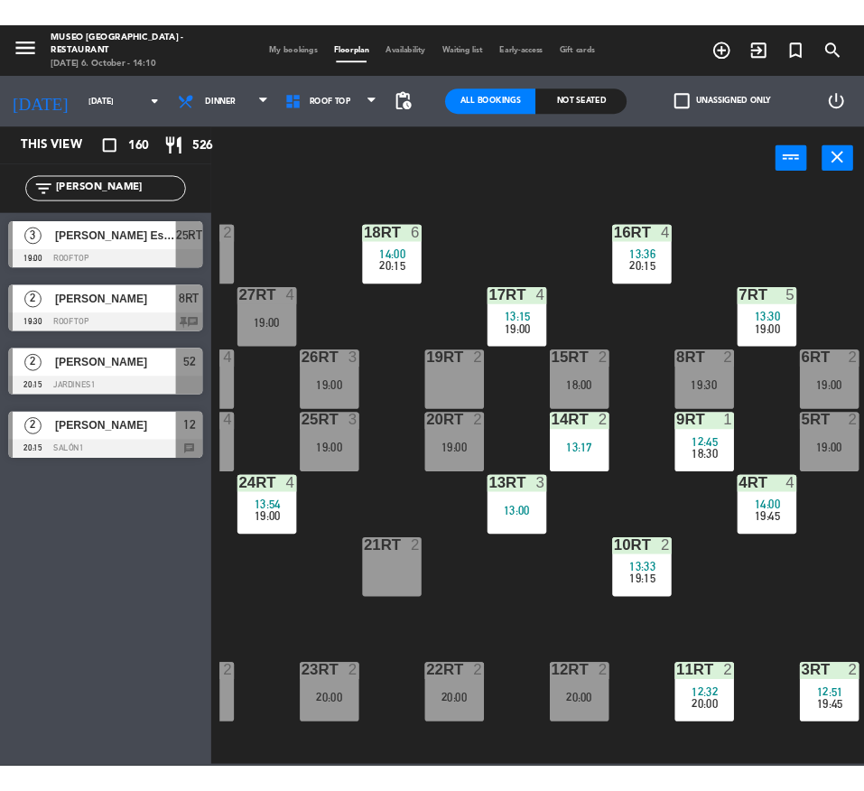
scroll to position [0, 51]
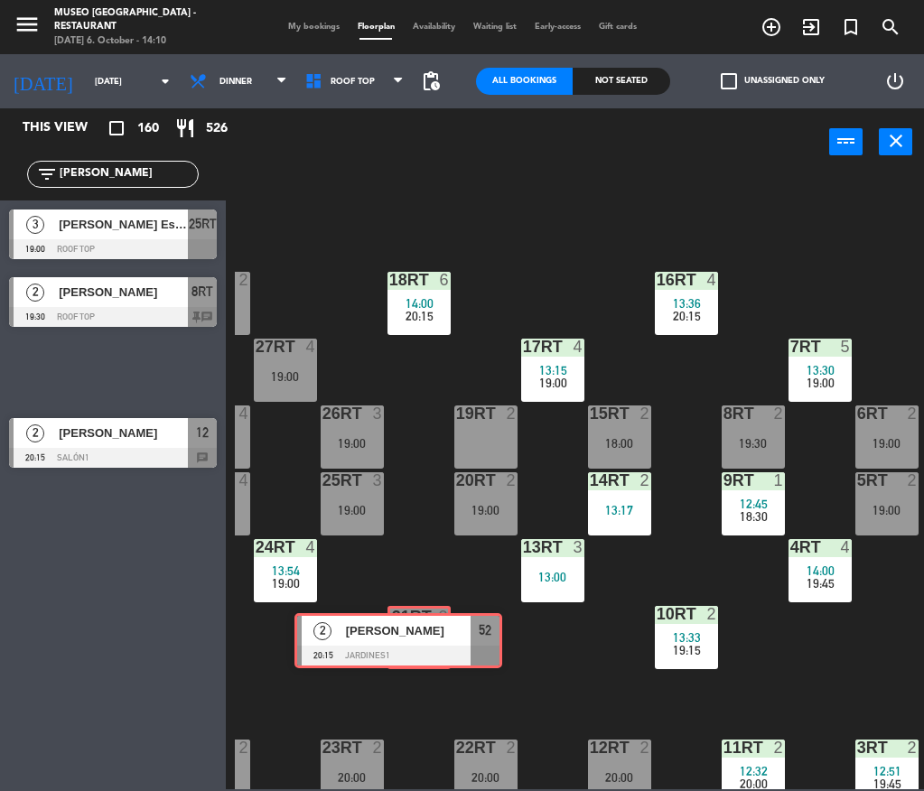
drag, startPoint x: 140, startPoint y: 392, endPoint x: 425, endPoint y: 660, distance: 391.7
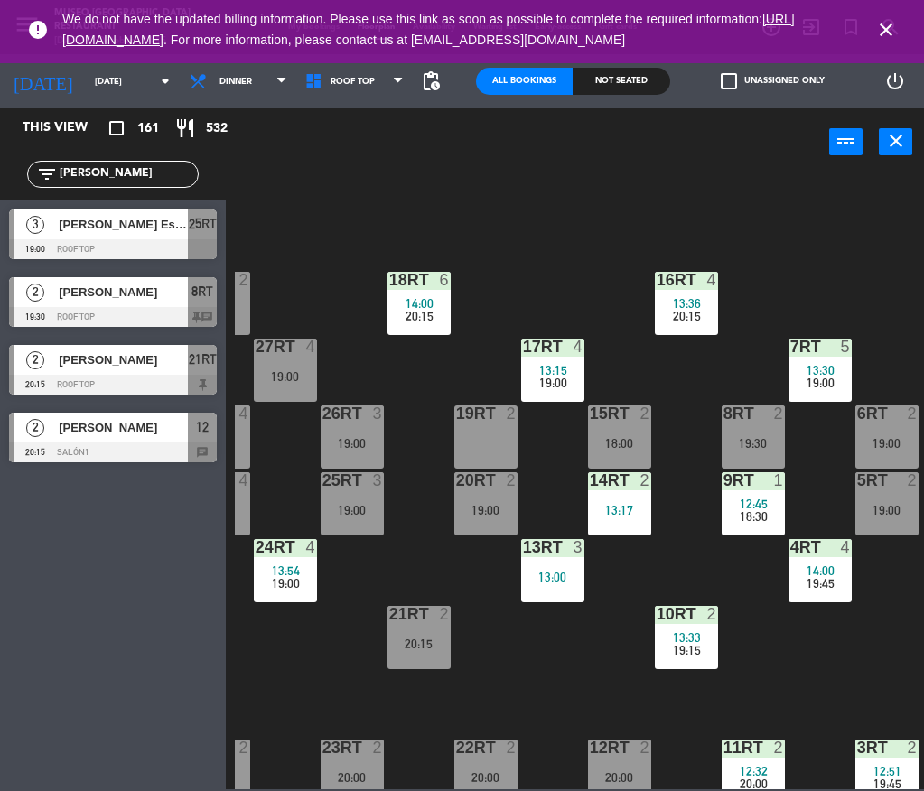
click at [171, 163] on div "filter_list [PERSON_NAME]" at bounding box center [113, 174] width 172 height 27
click at [173, 171] on input "[PERSON_NAME]" at bounding box center [128, 174] width 140 height 20
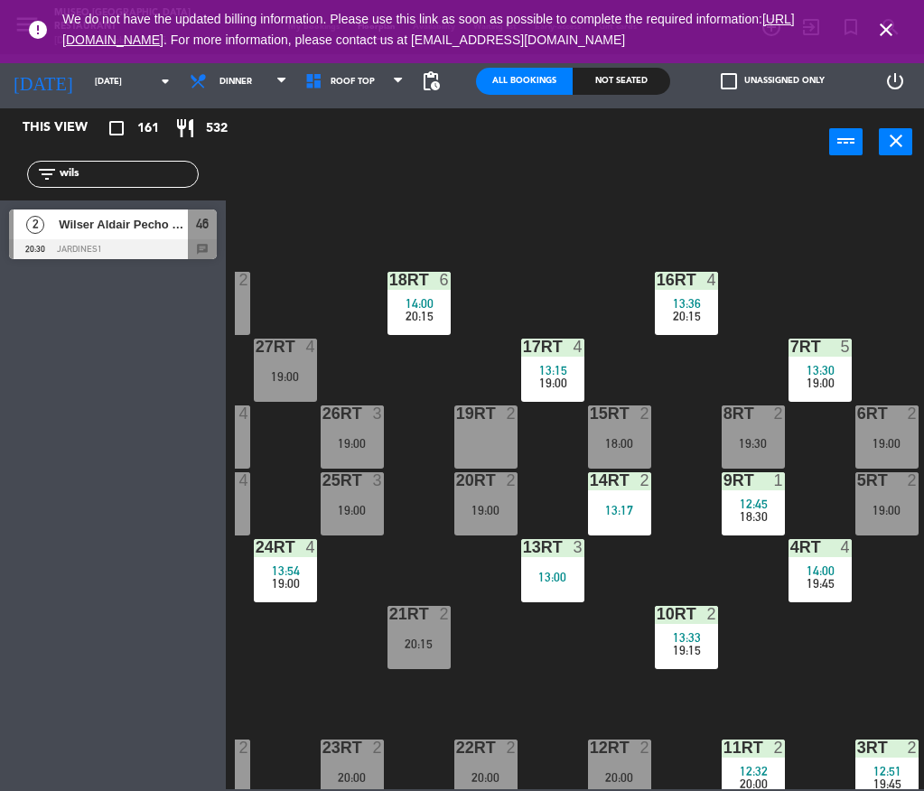
type input "wils"
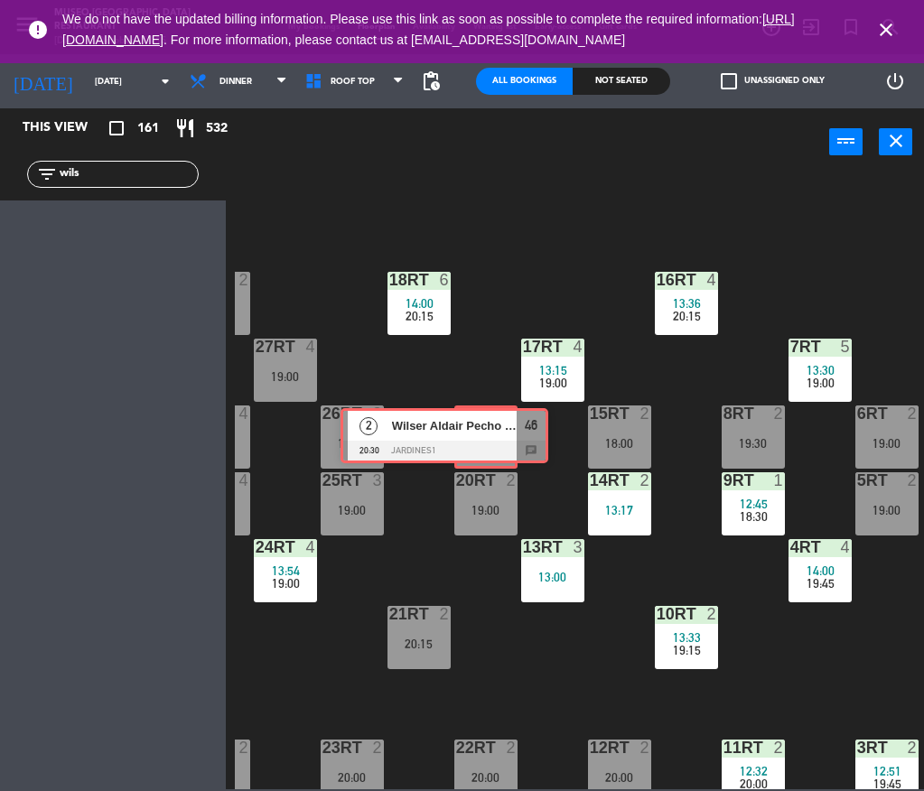
drag, startPoint x: 155, startPoint y: 238, endPoint x: 486, endPoint y: 436, distance: 385.7
